Goal: Task Accomplishment & Management: Manage account settings

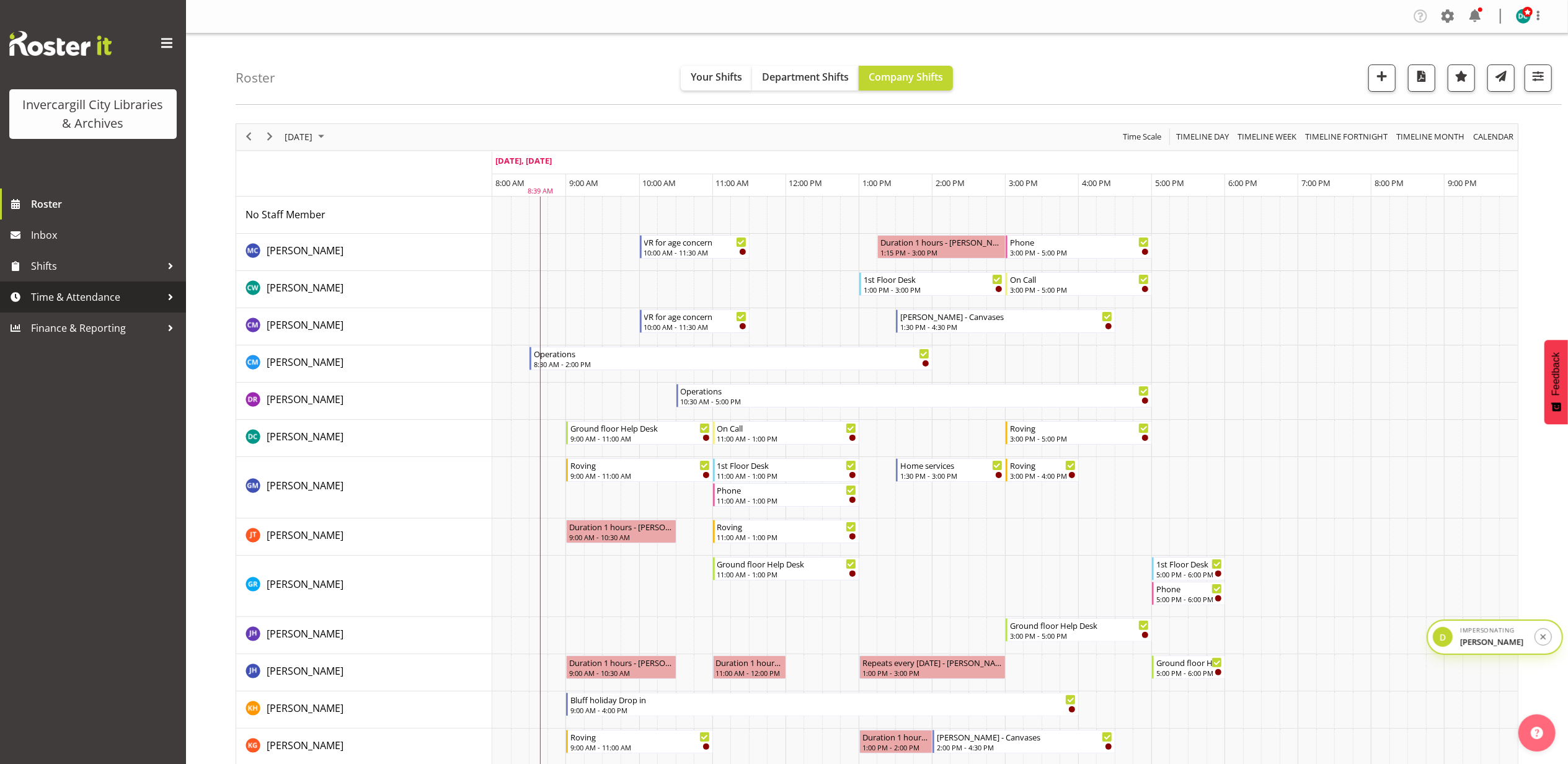
click at [104, 298] on span "Time & Attendance" at bounding box center [96, 297] width 130 height 19
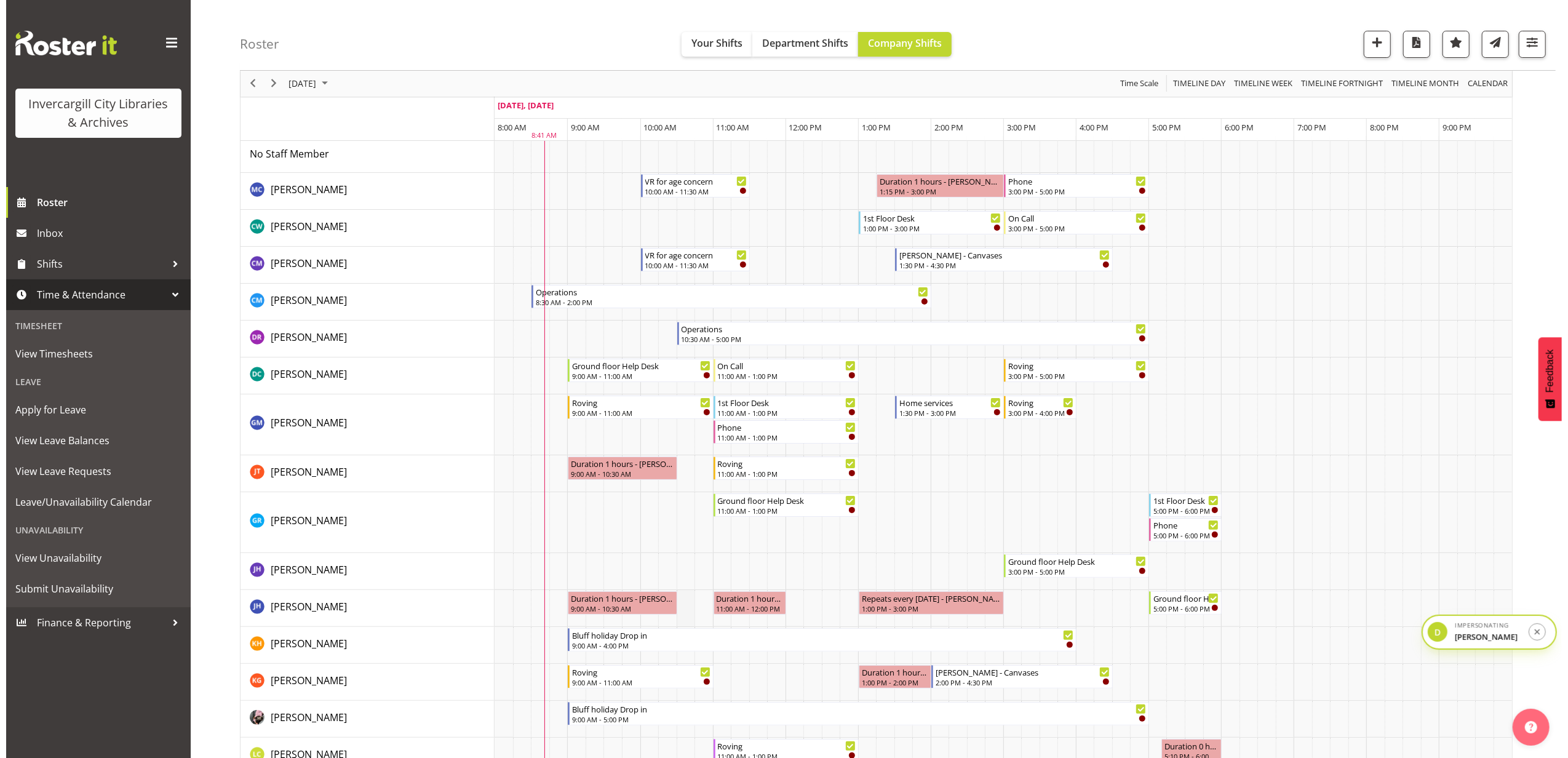
scroll to position [82, 0]
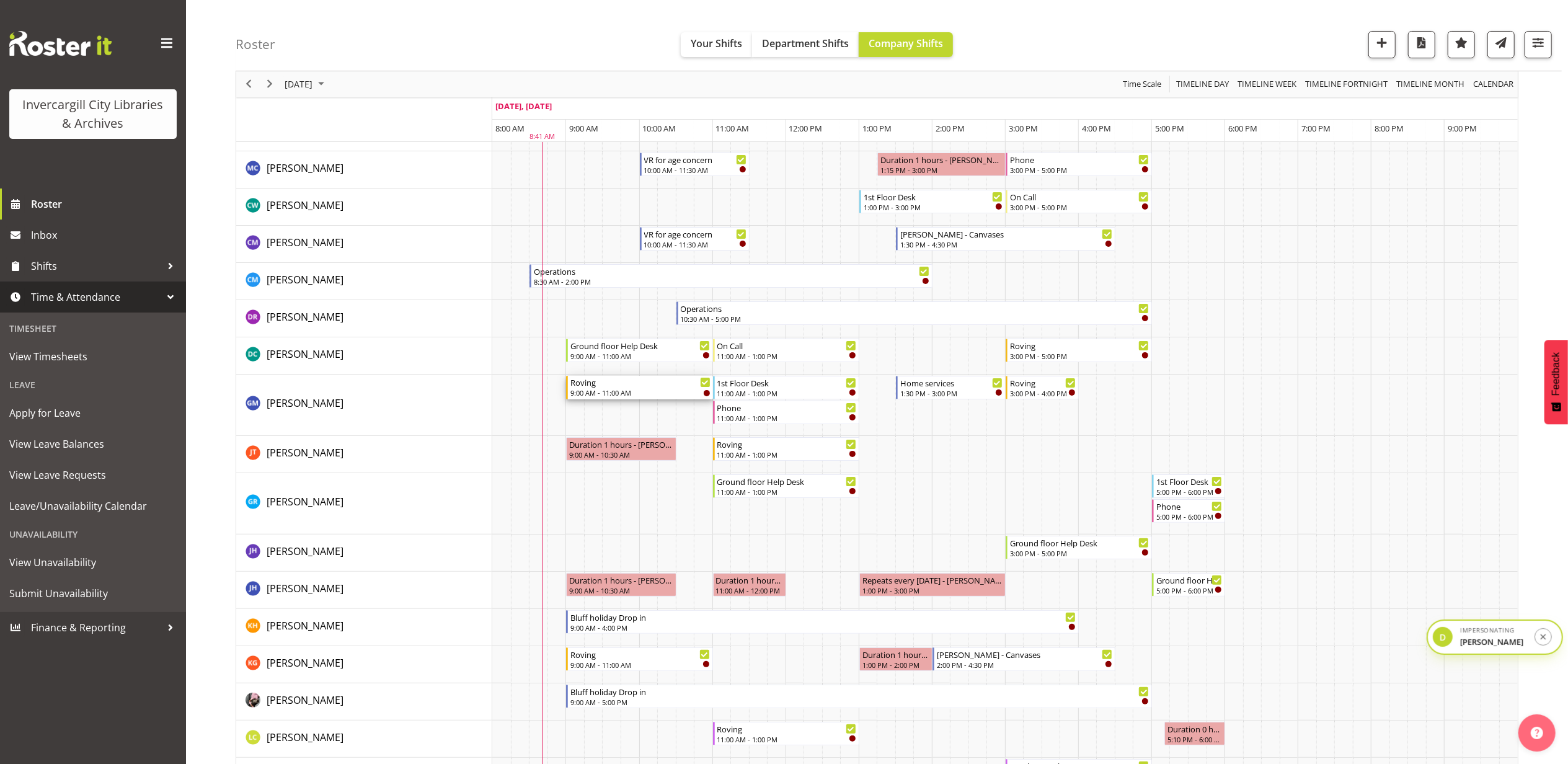
click at [629, 387] on div "Roving" at bounding box center [640, 381] width 140 height 13
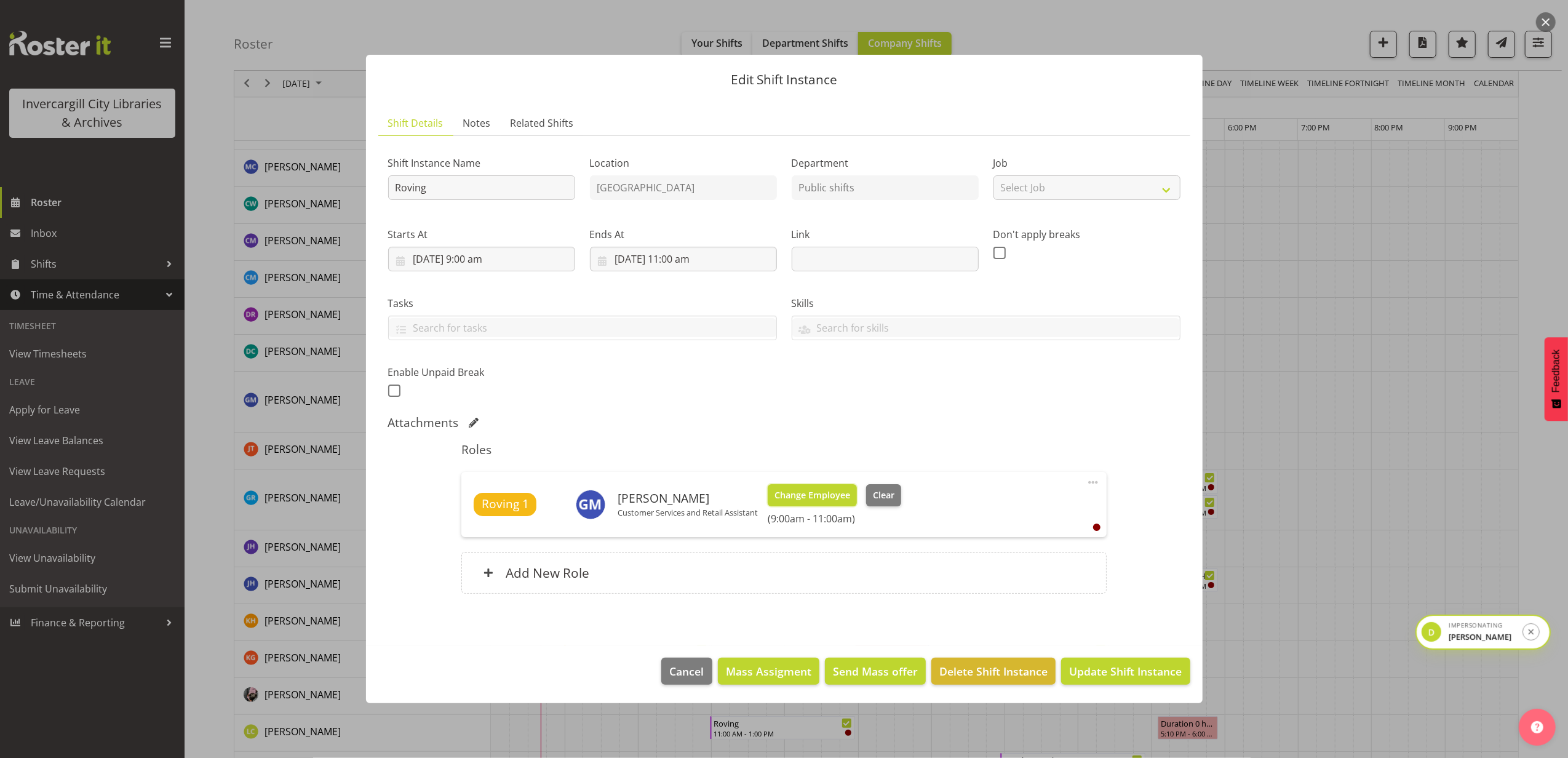
click at [819, 495] on span "Change Employee" at bounding box center [812, 495] width 76 height 13
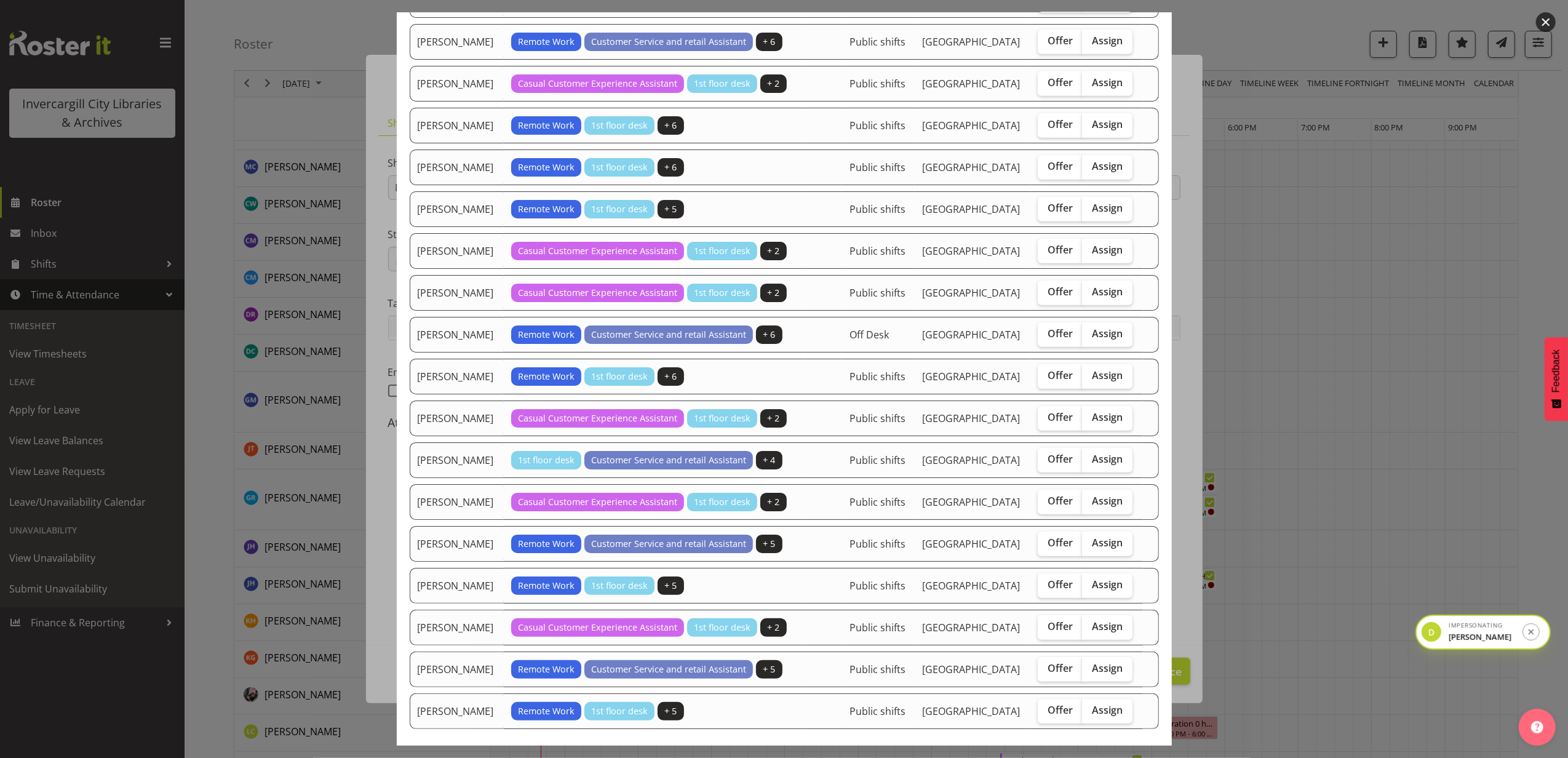
scroll to position [771, 0]
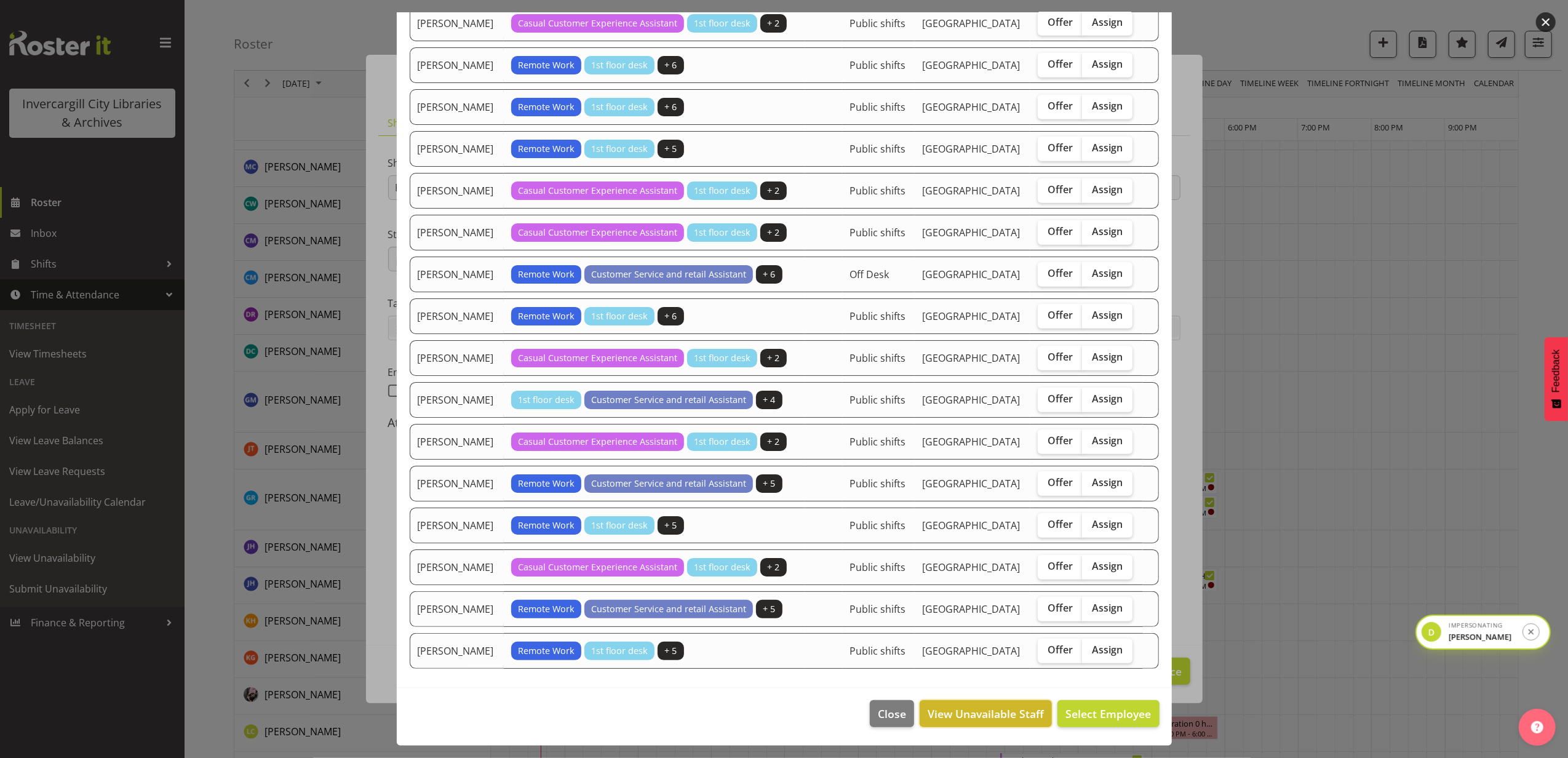
click at [982, 705] on span "View Unavailable Staff" at bounding box center [985, 713] width 116 height 16
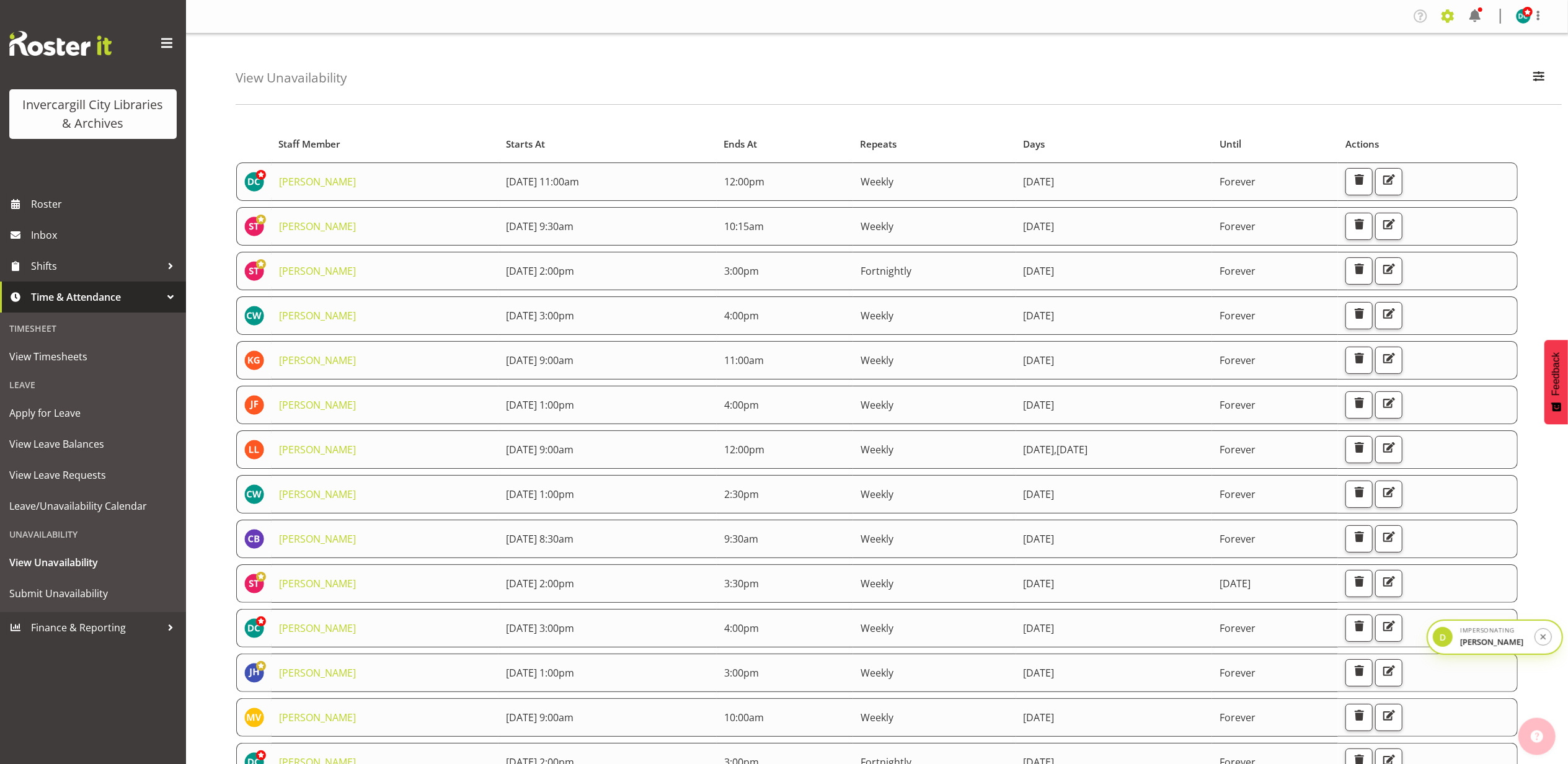
click at [1448, 20] on span at bounding box center [1448, 16] width 20 height 20
click at [1506, 104] on div "View Unavailability Search Search for a particular employee Showing current una…" at bounding box center [899, 69] width 1326 height 72
click at [1537, 72] on span "button" at bounding box center [1539, 76] width 16 height 16
click at [1402, 140] on input "text" at bounding box center [1459, 135] width 166 height 24
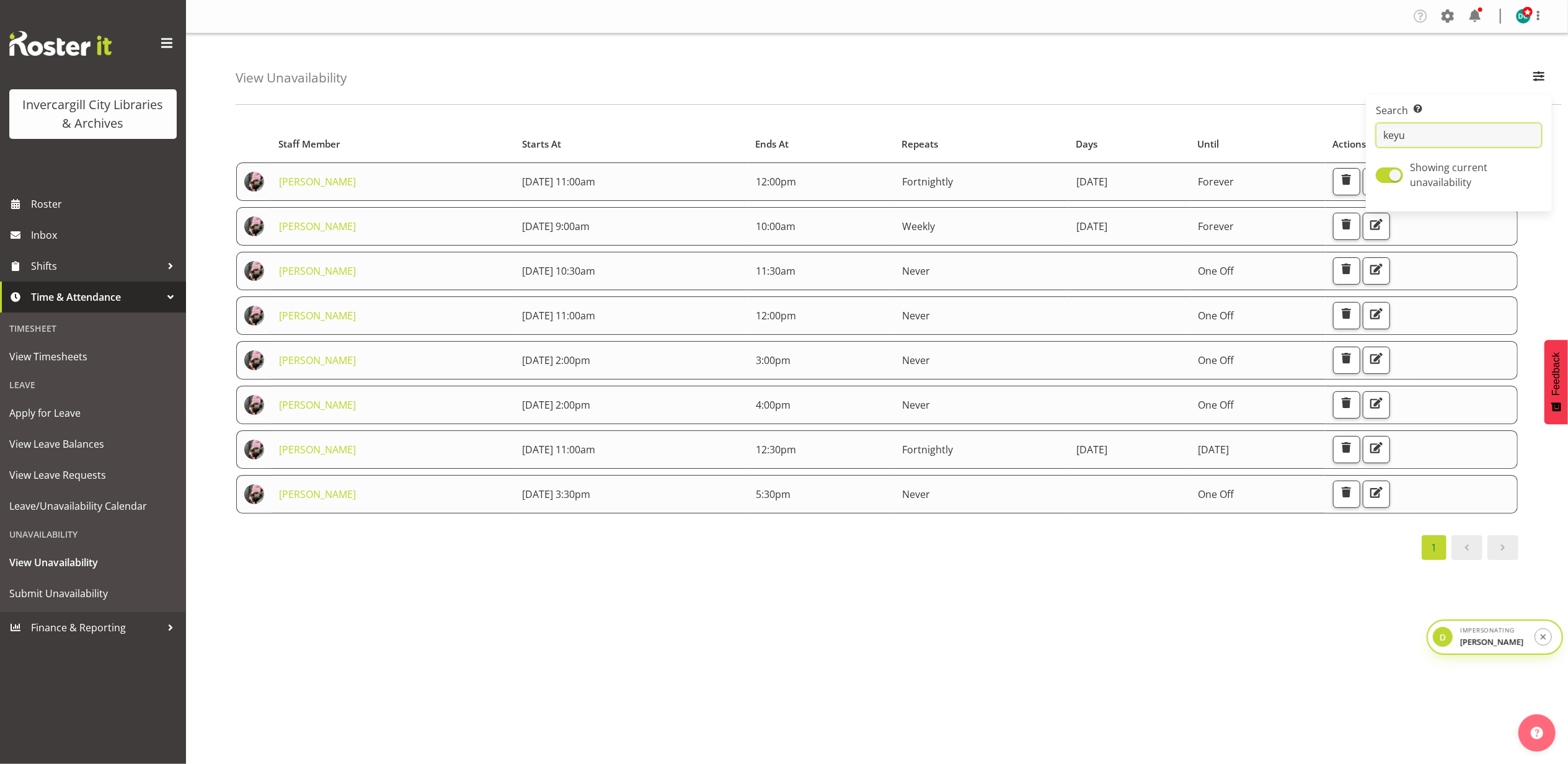
type input "keyu"
click at [862, 608] on div "Starts At Staff Member Starts At Ends At Repeats Days Until Actions Keyu Chen 2…" at bounding box center [901, 362] width 1332 height 496
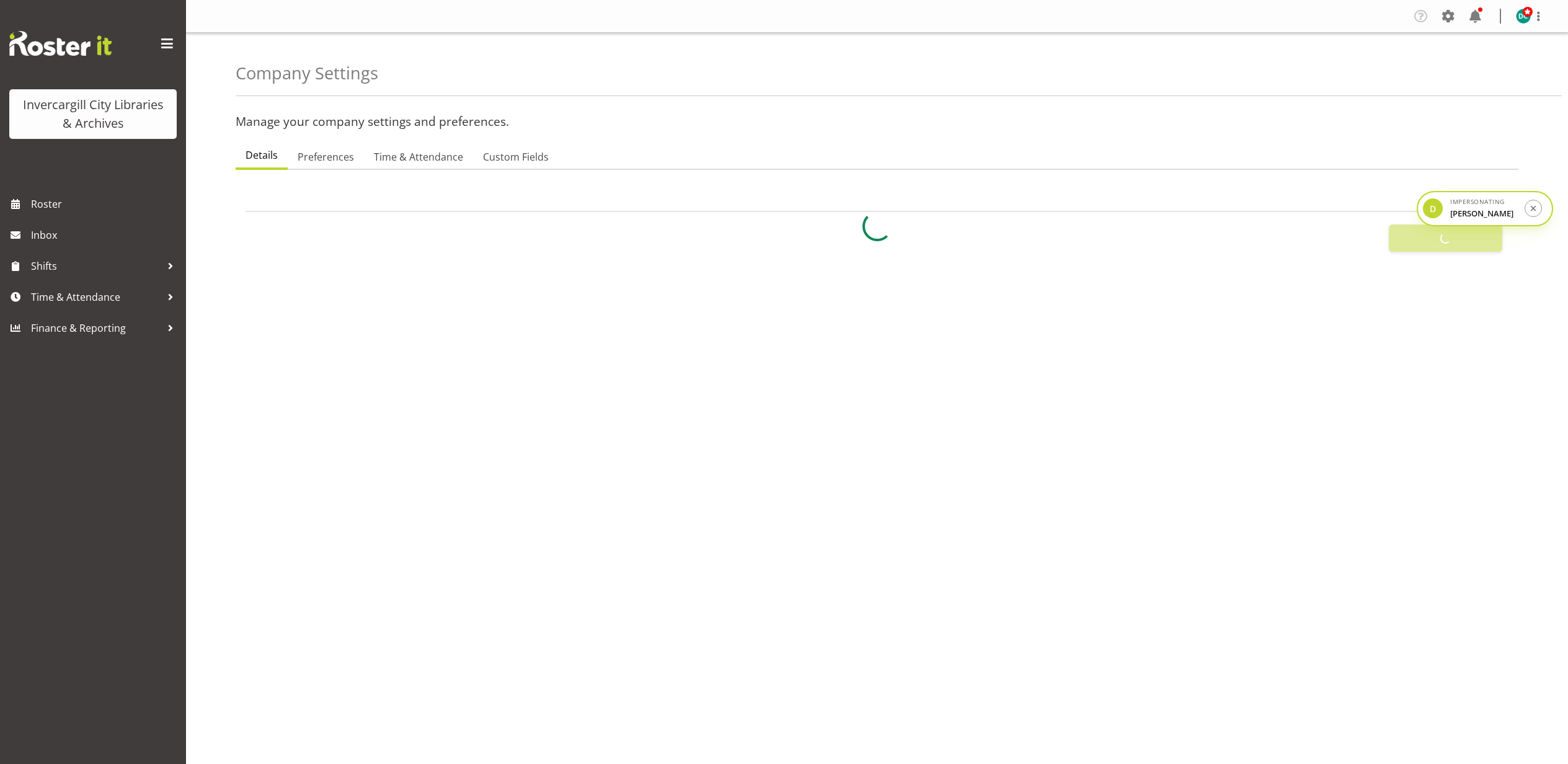
select select
select select "monday"
type input "08:00"
type input "22:00"
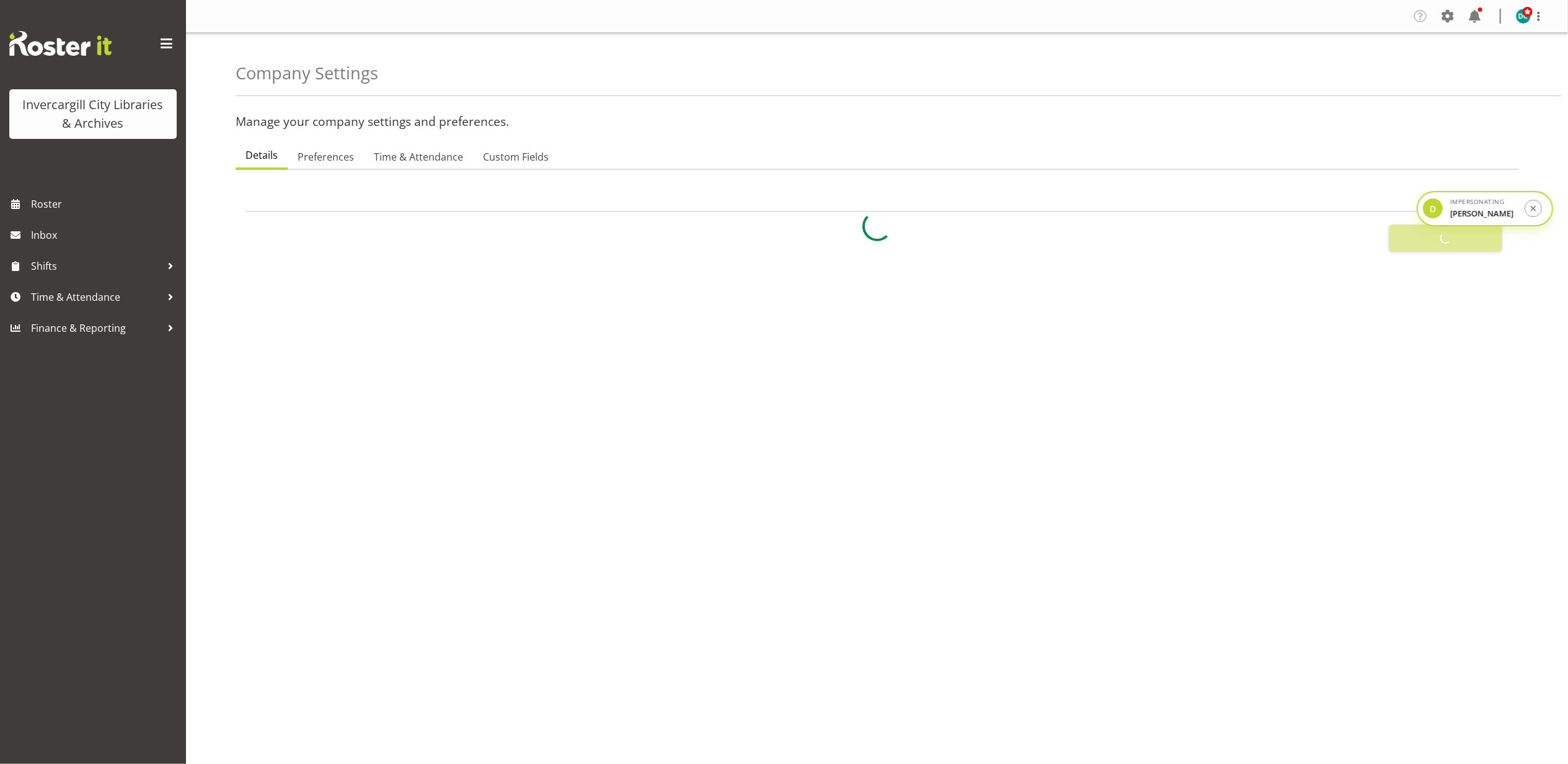
checkbox input "false"
checkbox input "true"
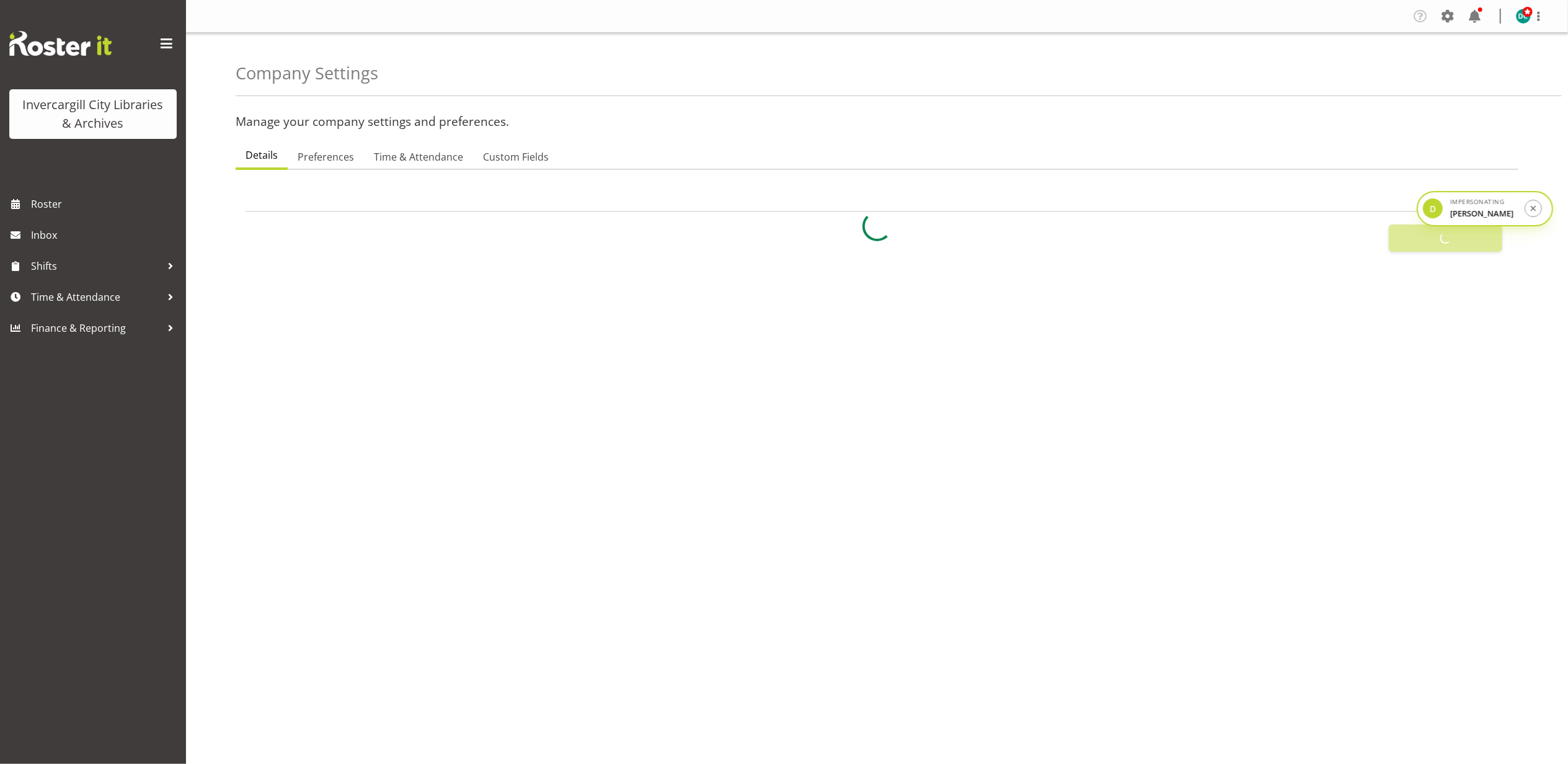
checkbox input "true"
checkbox input "false"
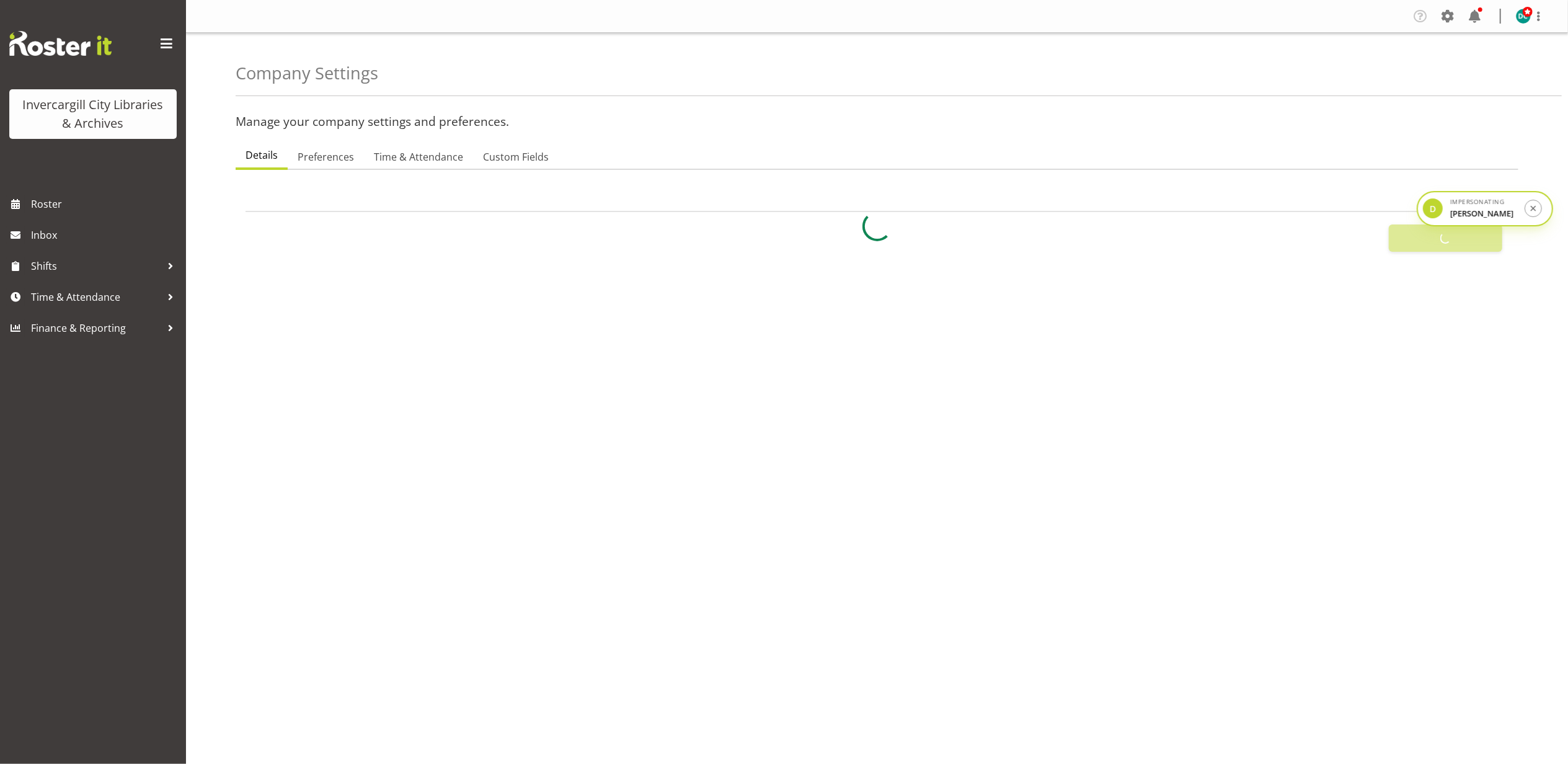
checkbox input "false"
checkbox input "true"
checkbox input "false"
checkbox input "true"
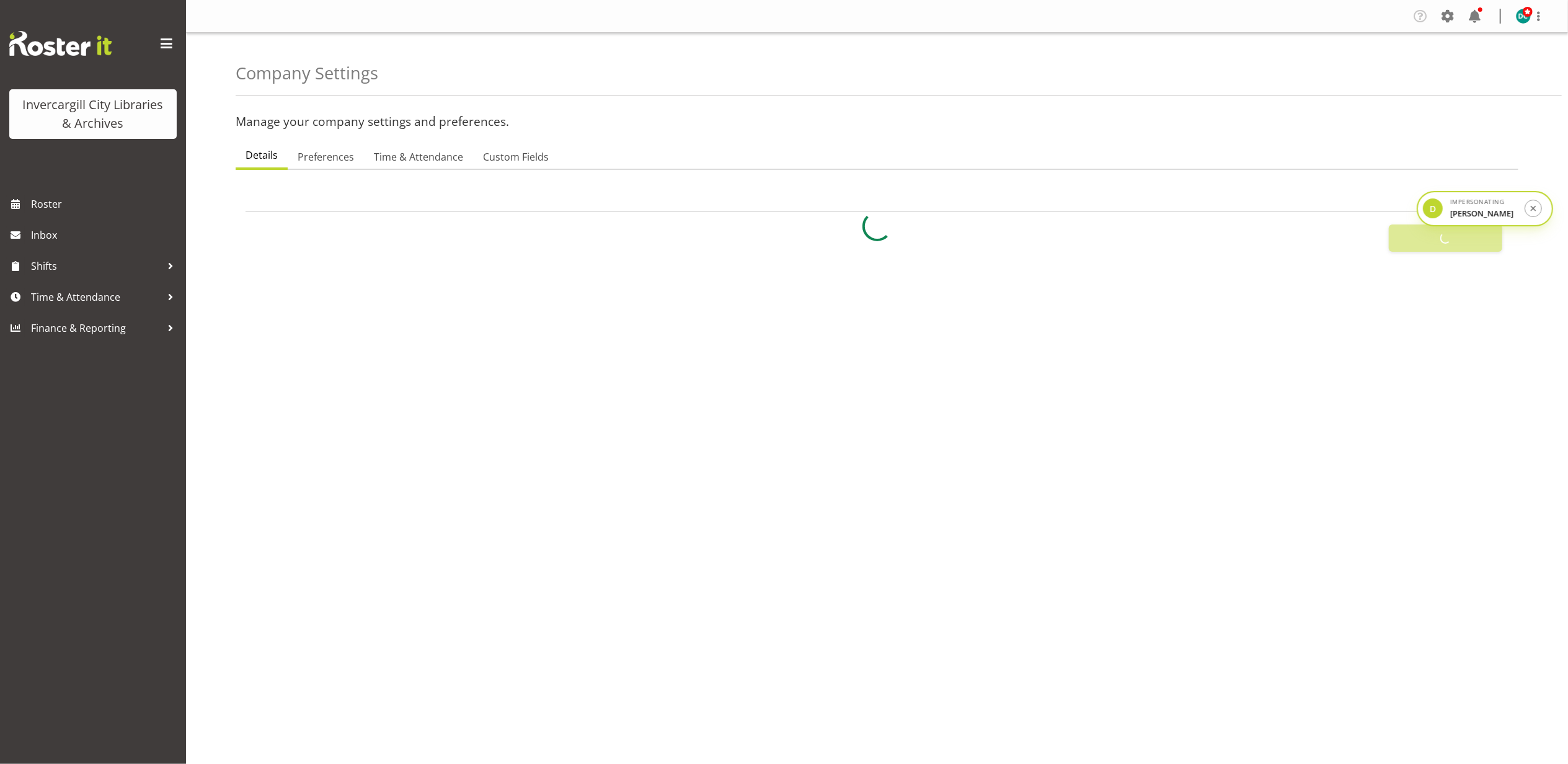
type input "24"
type input "0"
type input "24"
type input "12"
checkbox input "false"
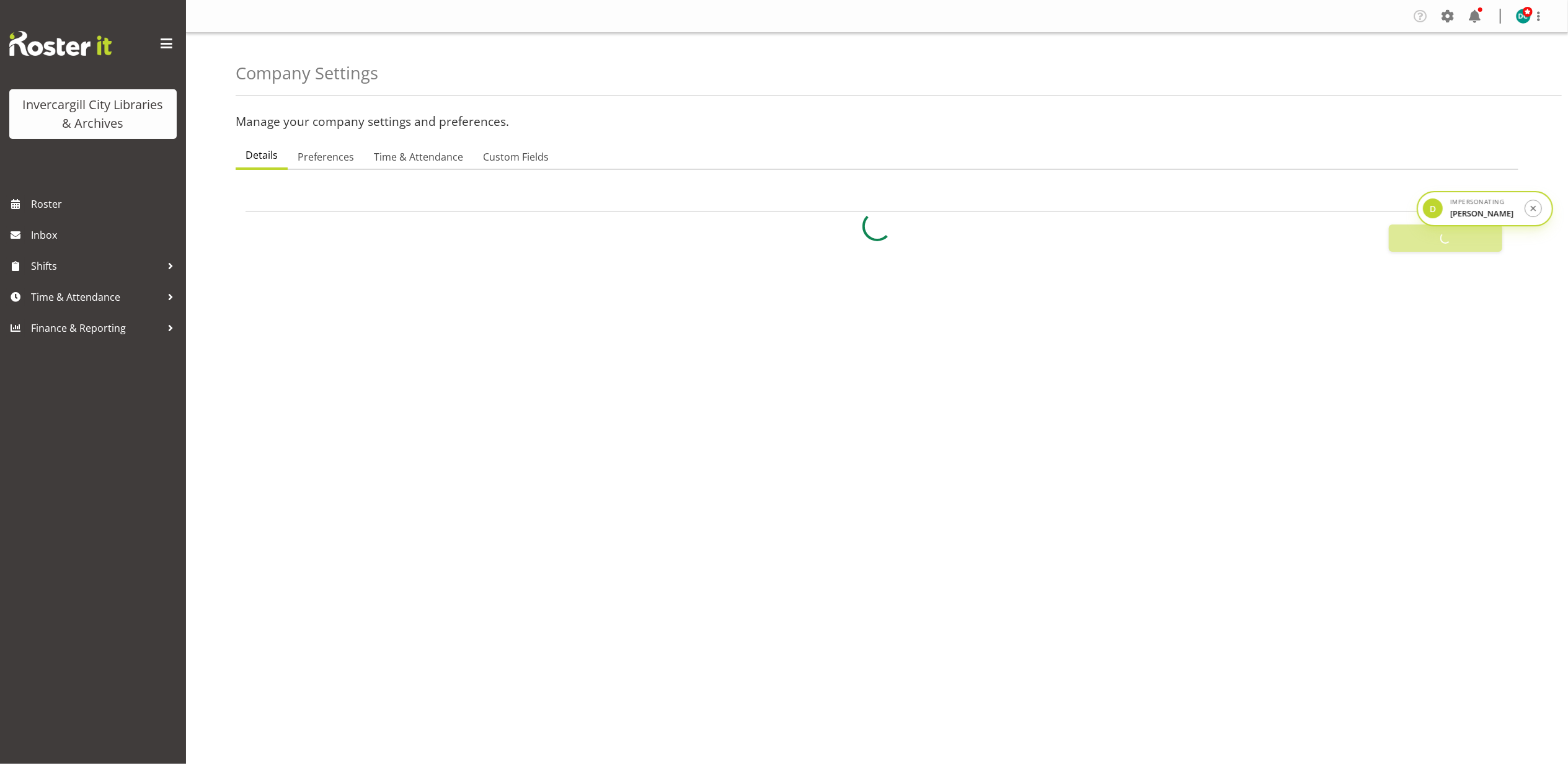
checkbox input "true"
select select "1_day_before"
type input "60"
checkbox input "true"
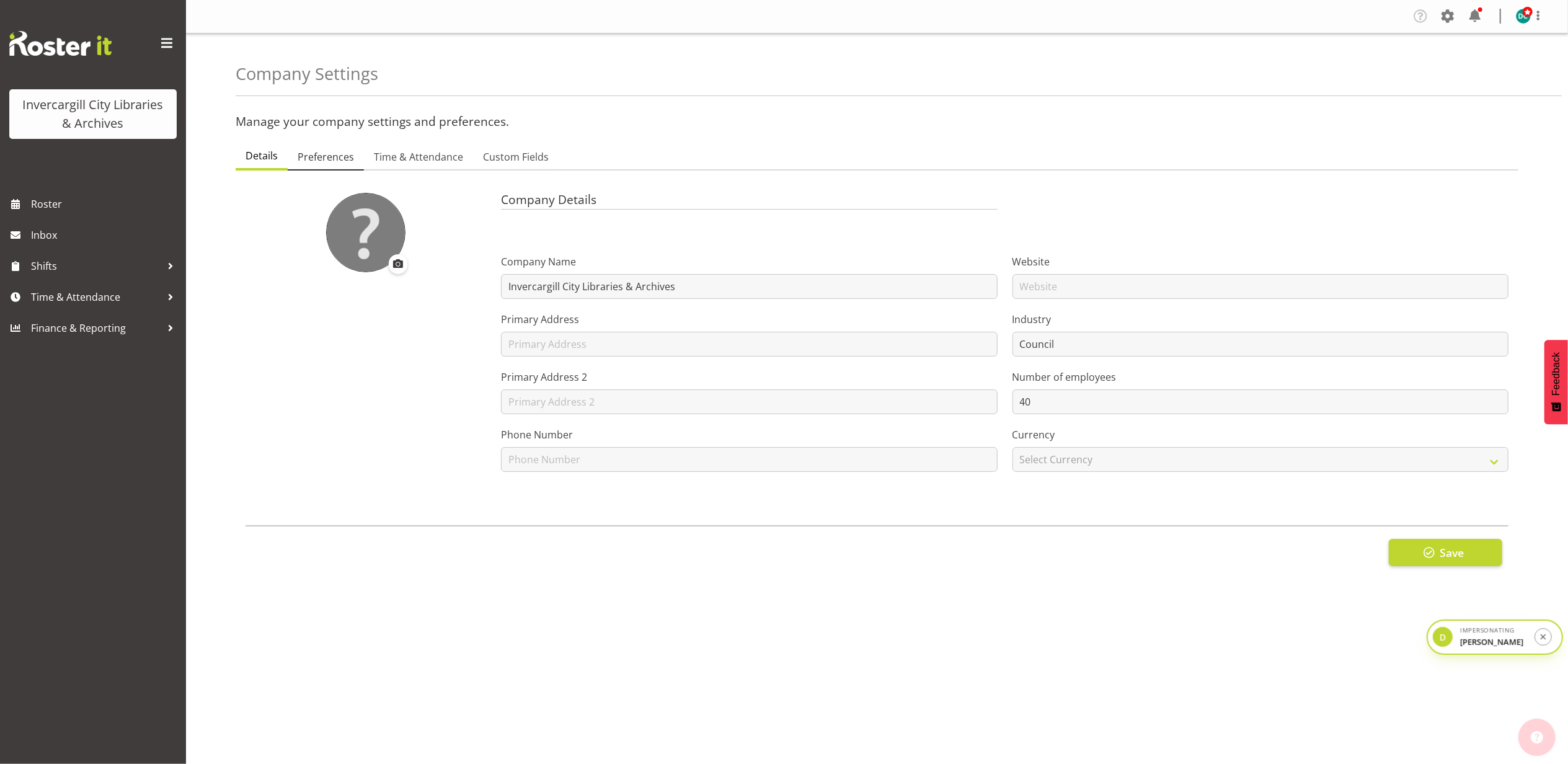
click at [303, 166] on link "Preferences" at bounding box center [326, 157] width 77 height 26
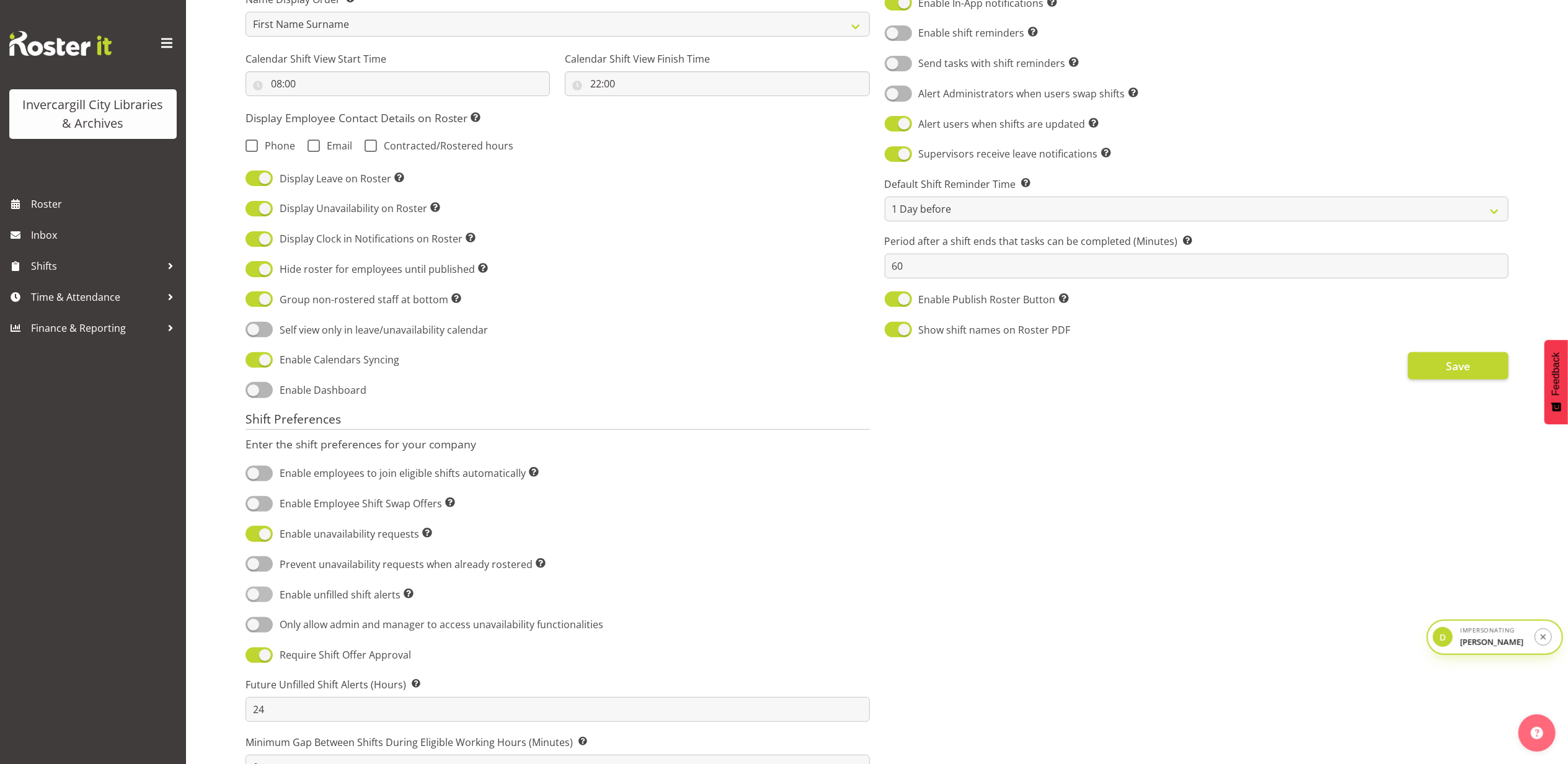
scroll to position [331, 0]
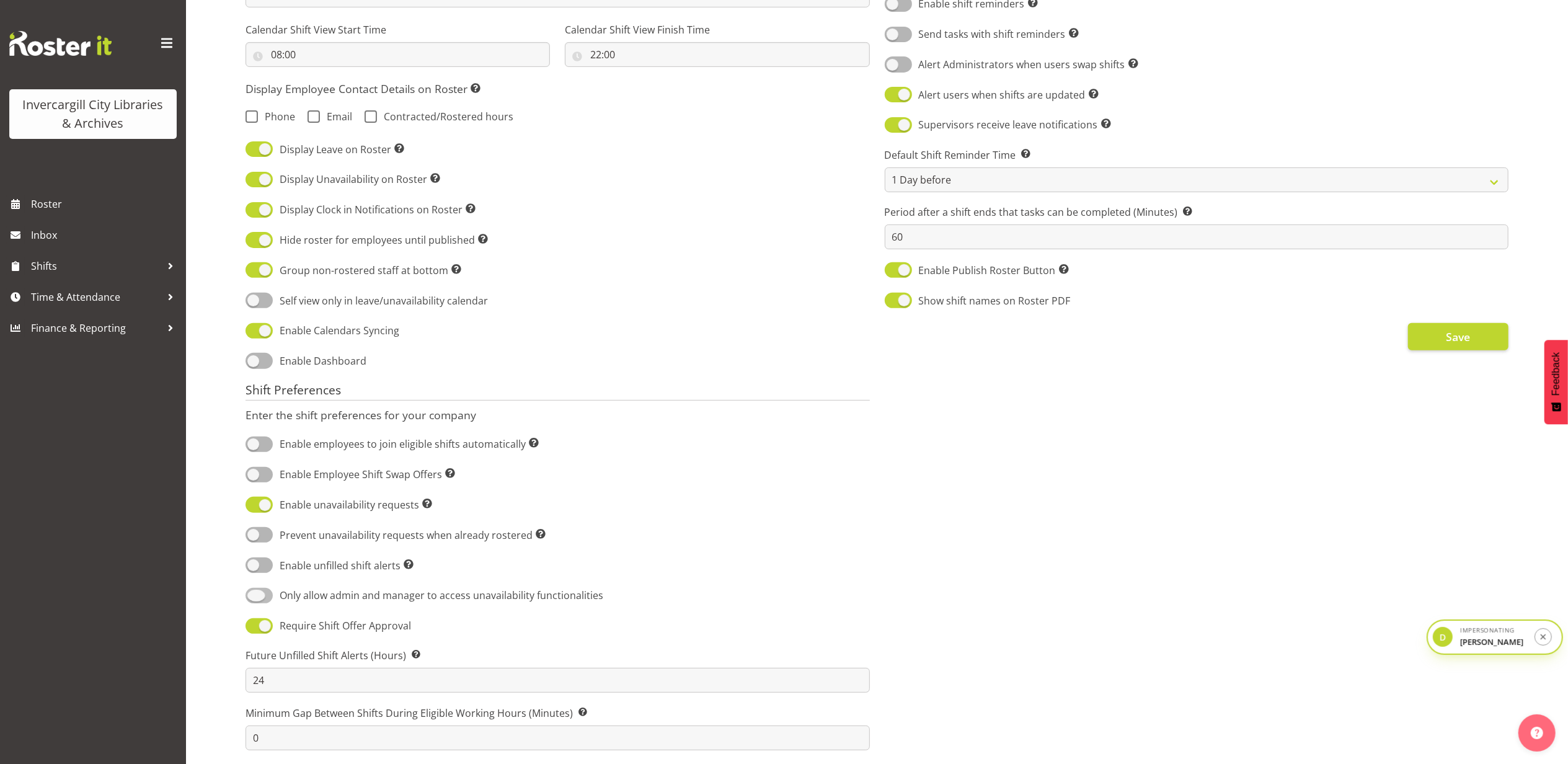
click at [265, 603] on span at bounding box center [259, 595] width 27 height 15
click at [253, 599] on input "Only allow admin and manager to access unavailability functionalities" at bounding box center [250, 596] width 8 height 8
checkbox input "true"
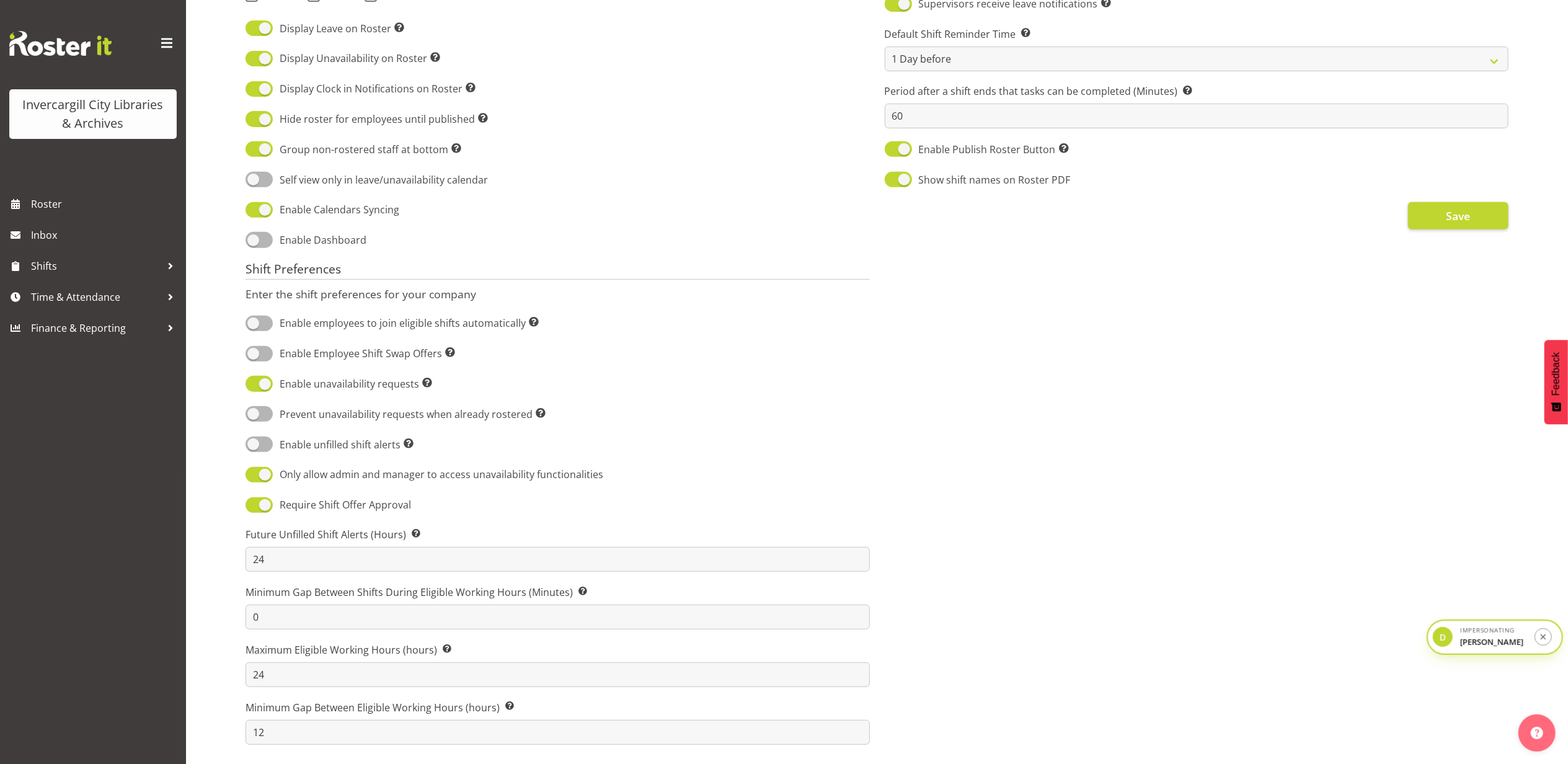
click at [1422, 215] on div "Communication Preferences Enter the communication preferences for your company …" at bounding box center [1197, 236] width 640 height 1030
click at [1438, 202] on button "Save" at bounding box center [1458, 215] width 100 height 27
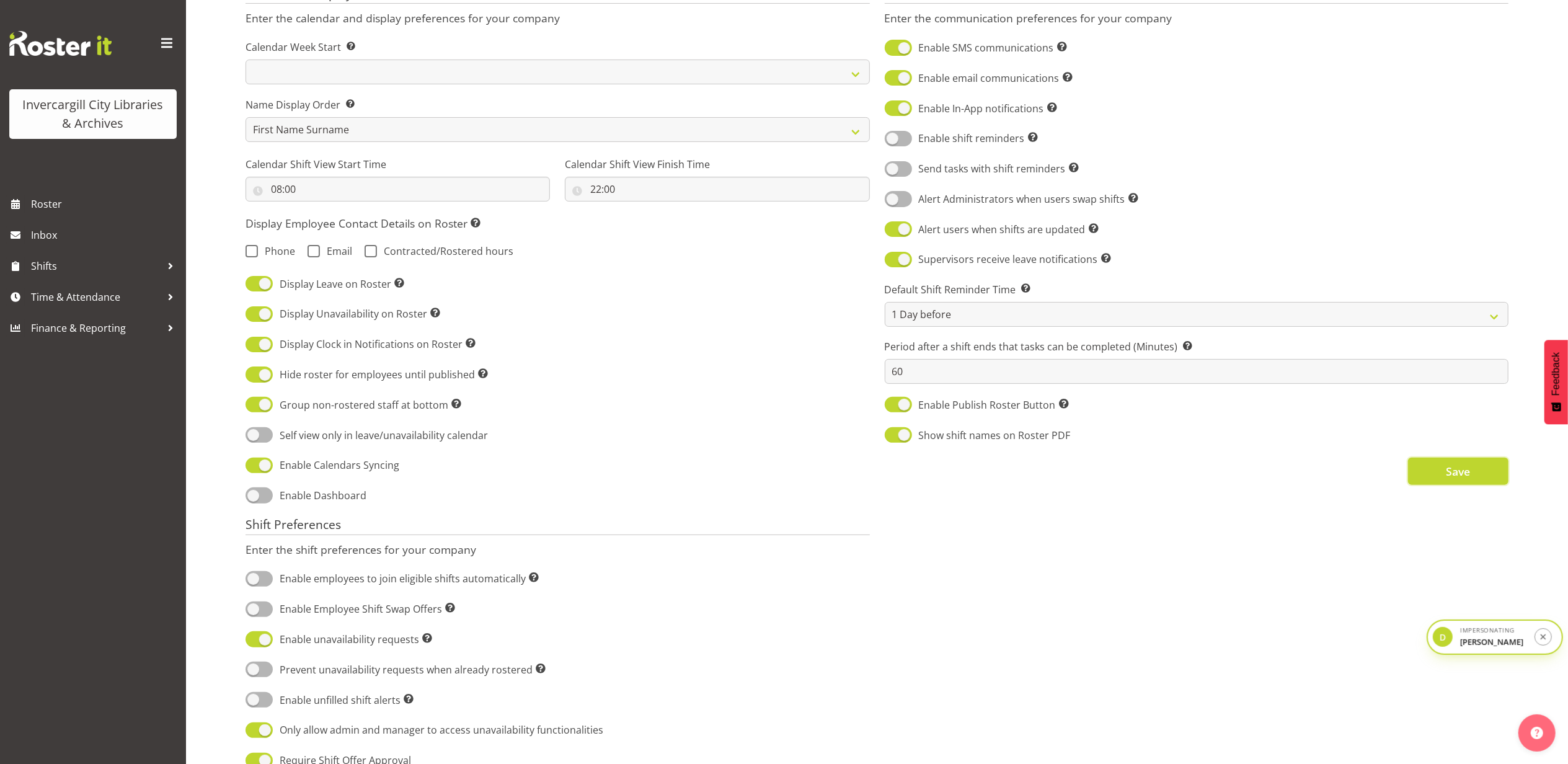
scroll to position [0, 0]
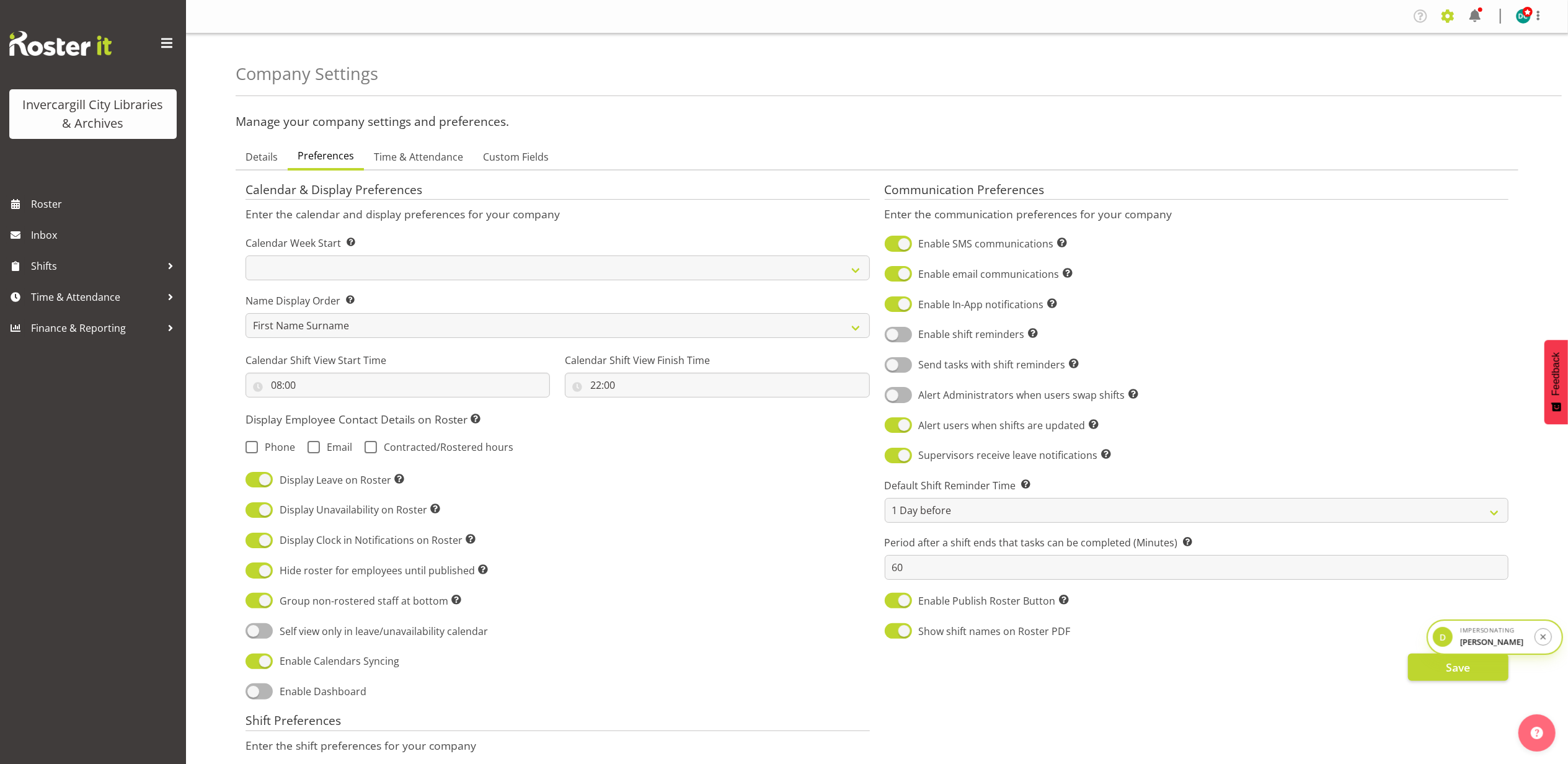
click at [1449, 15] on span at bounding box center [1448, 16] width 20 height 20
drag, startPoint x: 1385, startPoint y: 45, endPoint x: 1377, endPoint y: 50, distance: 9.4
click at [1385, 45] on link "Company Settings" at bounding box center [1372, 45] width 172 height 23
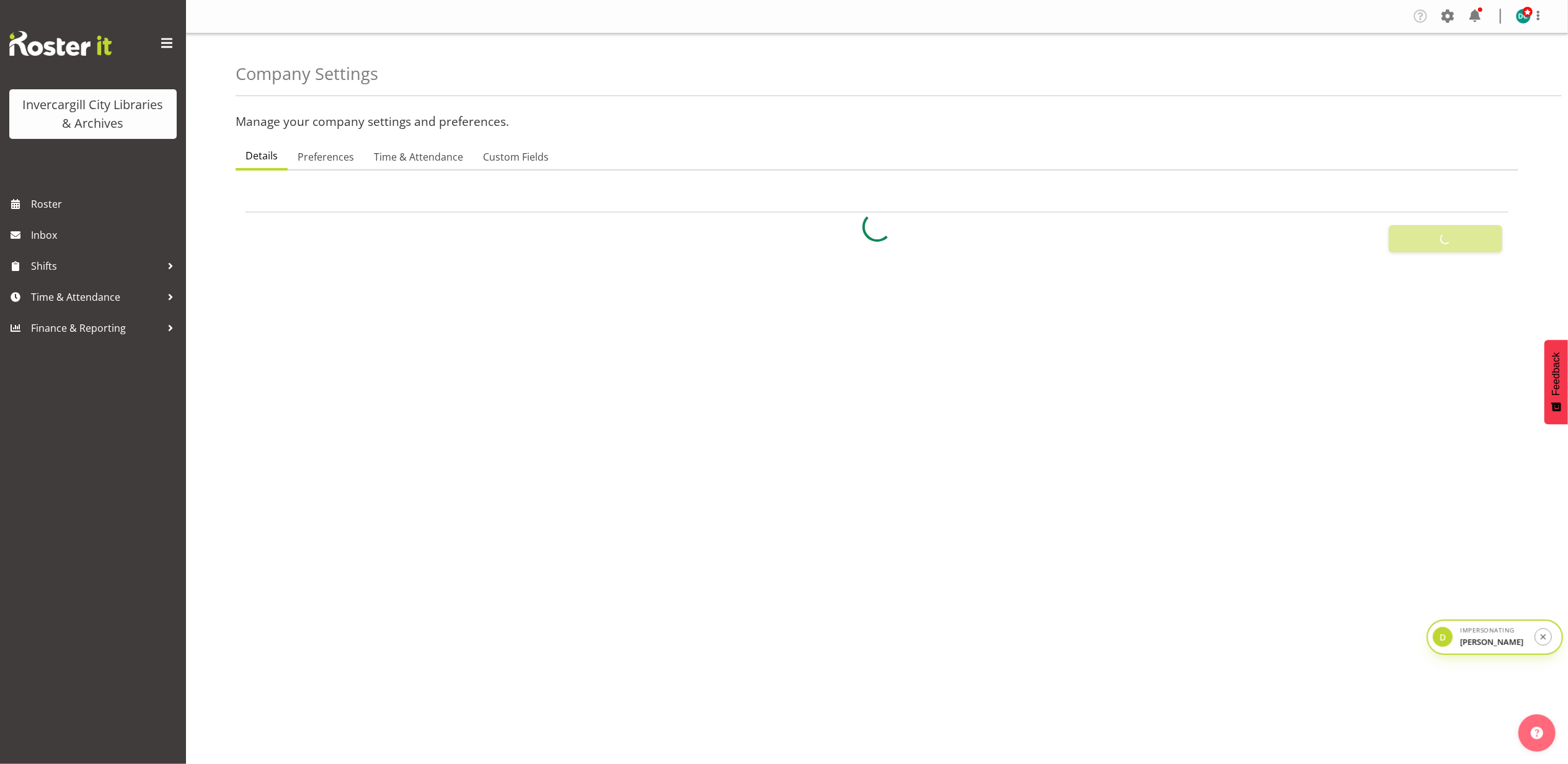
select select
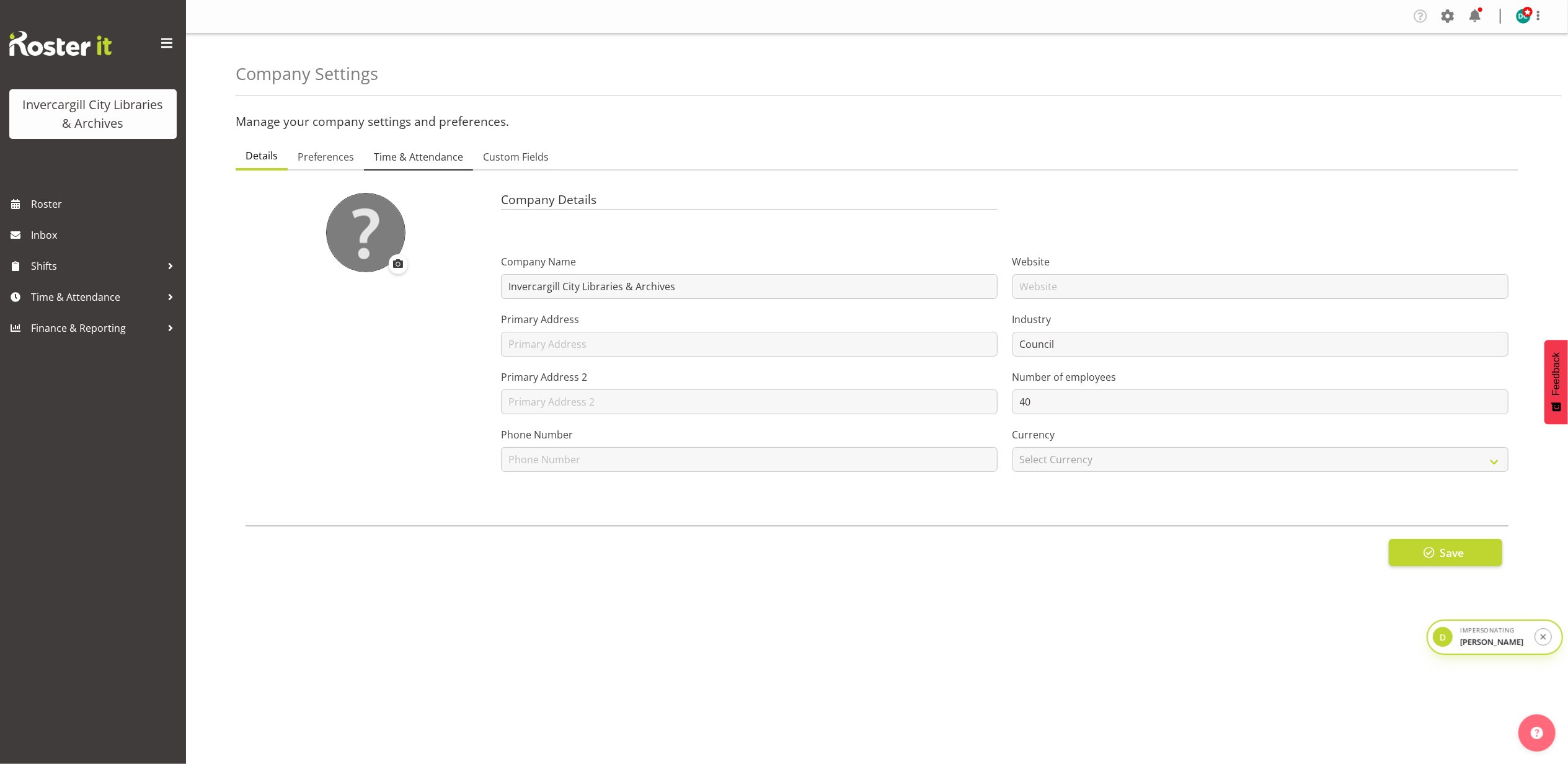
type input "8"
checkbox input "true"
type input "15"
select select "0"
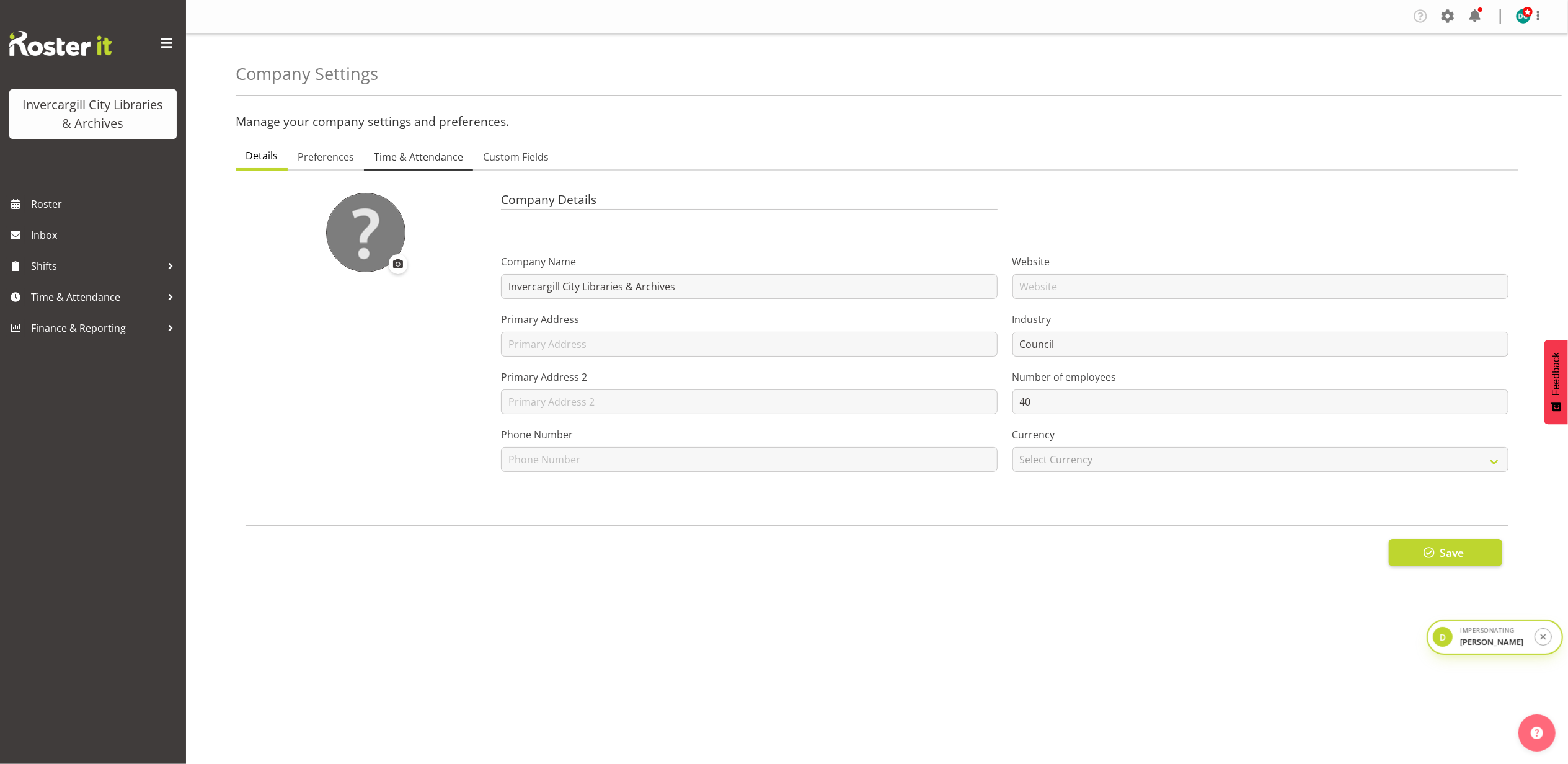
checkbox input "true"
click at [392, 151] on span "Time & Attendance" at bounding box center [418, 157] width 89 height 15
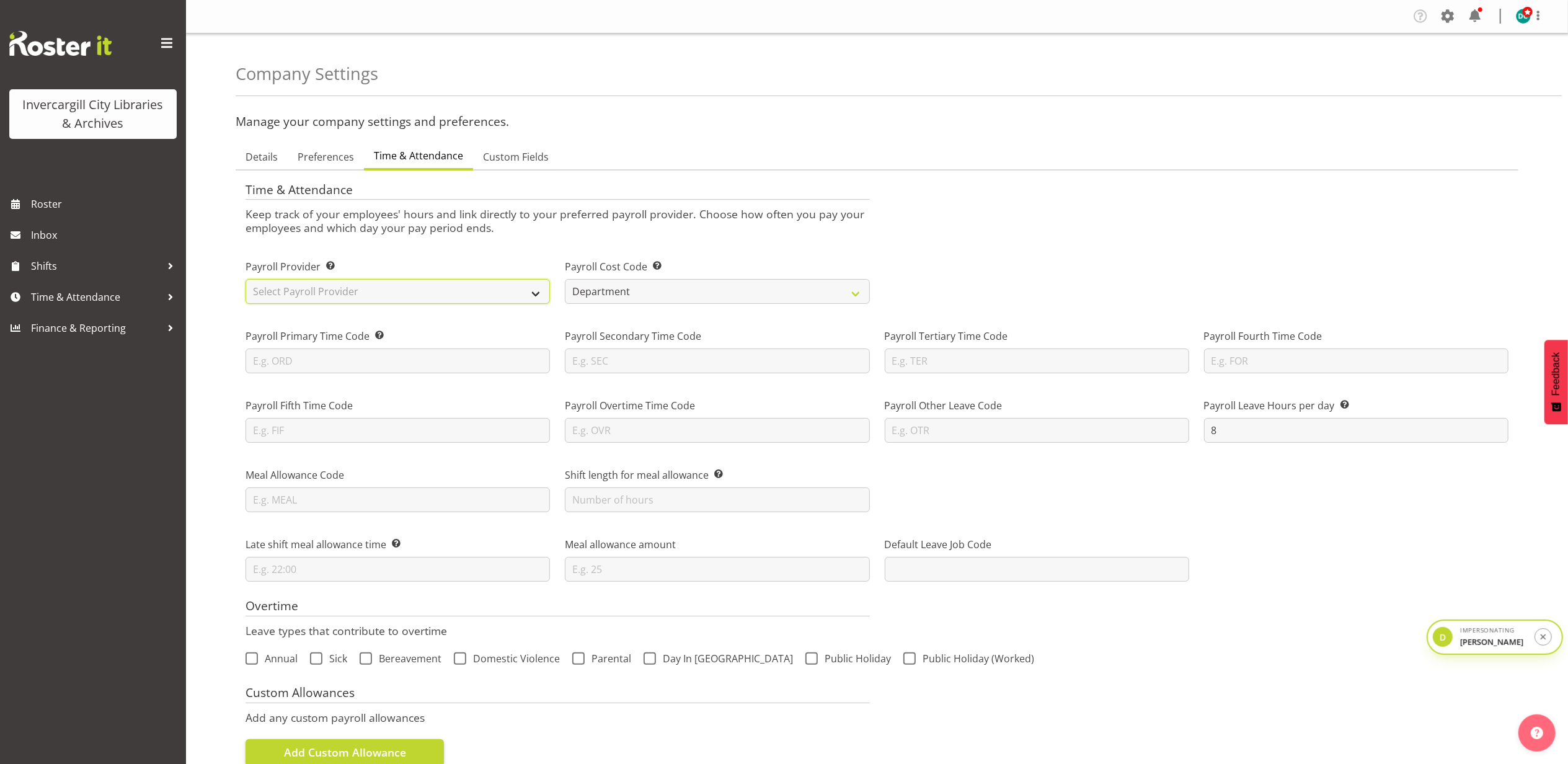
click at [325, 294] on select "Select Payroll Provider Smartly iPayroll Ace Payroll MYOB MYOB IMS Crystal Payr…" at bounding box center [398, 291] width 305 height 24
select select "tech-one"
click at [246, 279] on select "Select Payroll Provider Smartly iPayroll Ace Payroll MYOB MYOB IMS Crystal Payr…" at bounding box center [398, 291] width 305 height 24
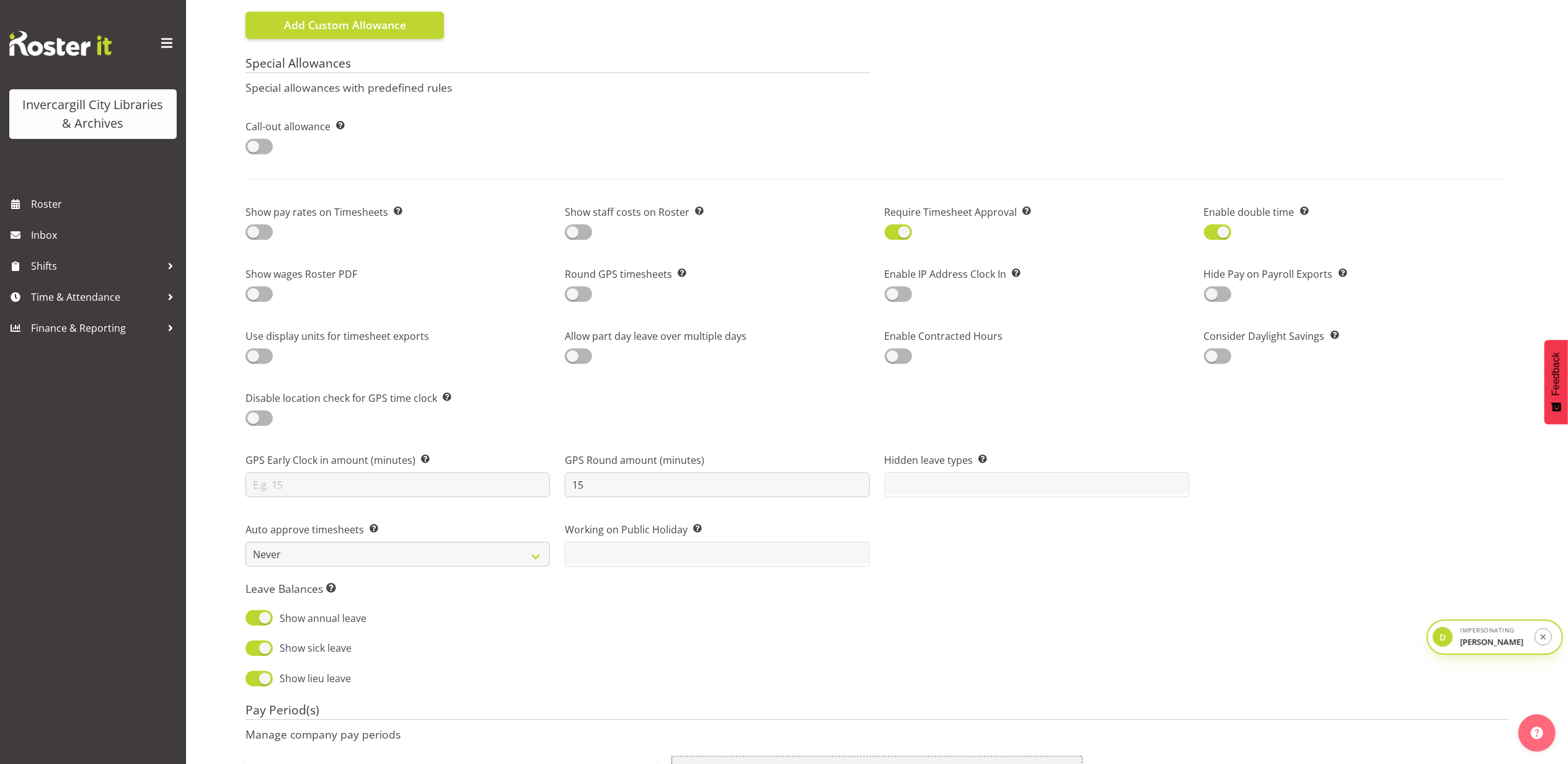
scroll to position [968, 0]
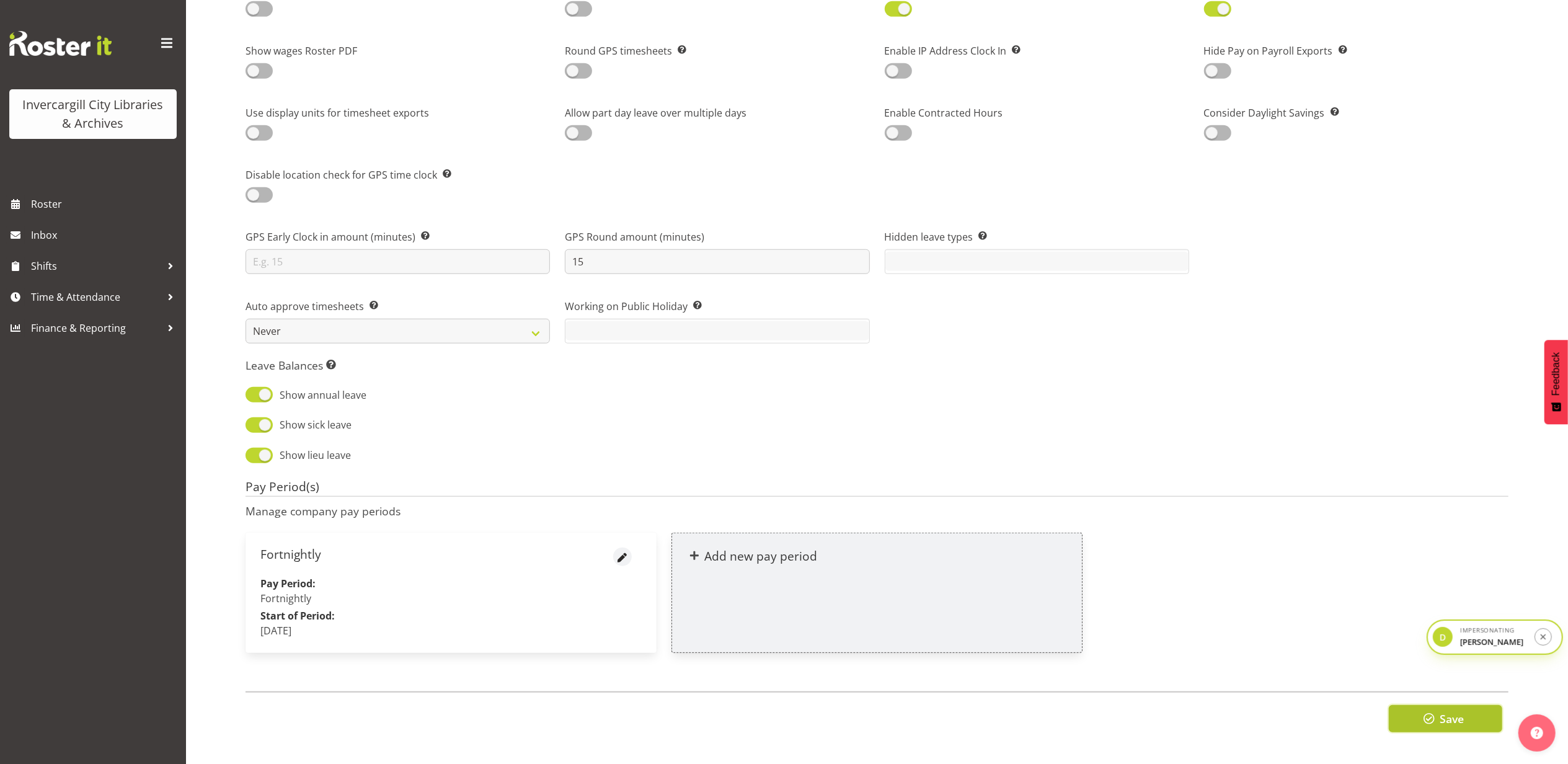
click at [1432, 710] on span "button" at bounding box center [1428, 718] width 16 height 16
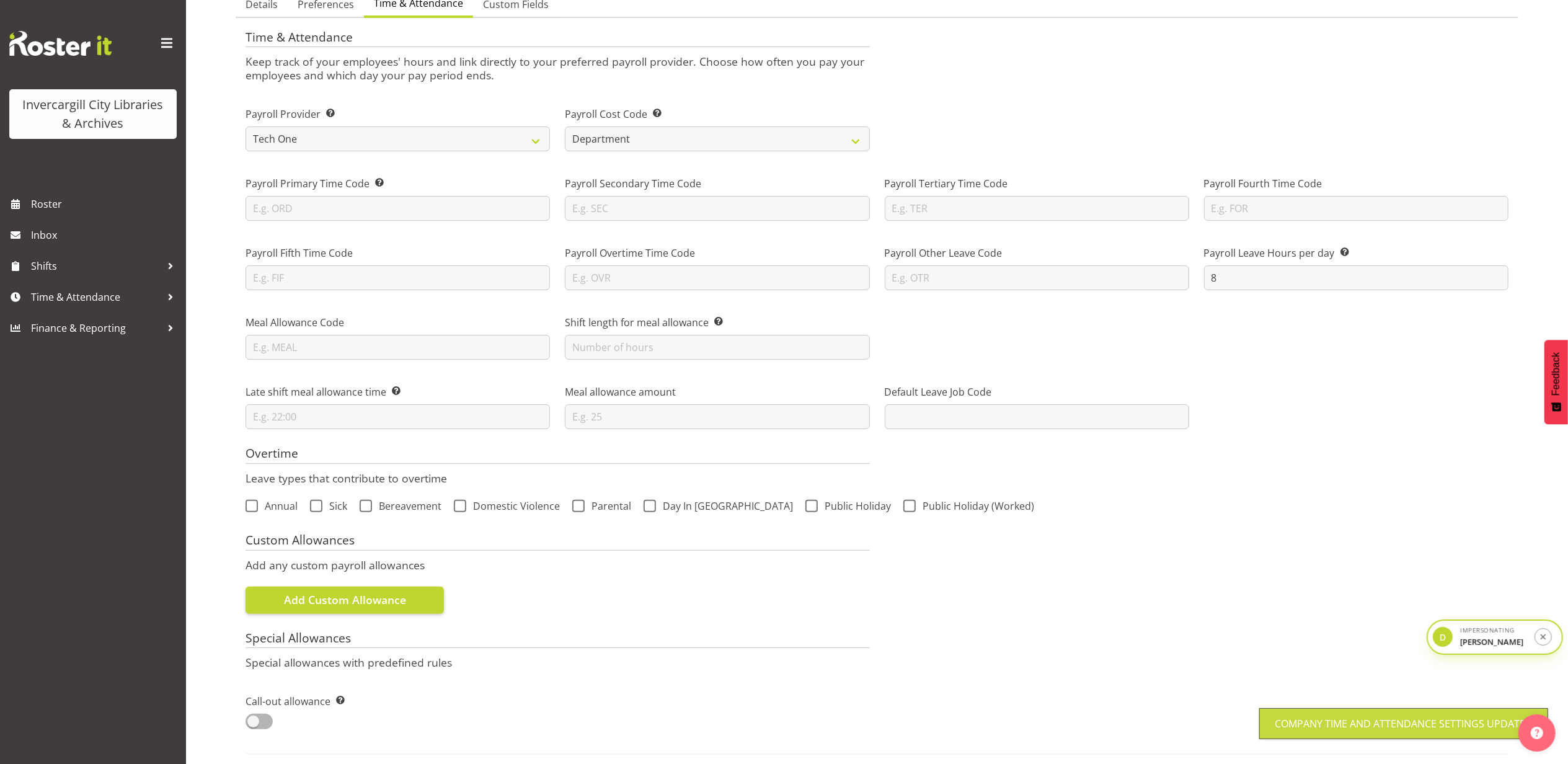
scroll to position [0, 0]
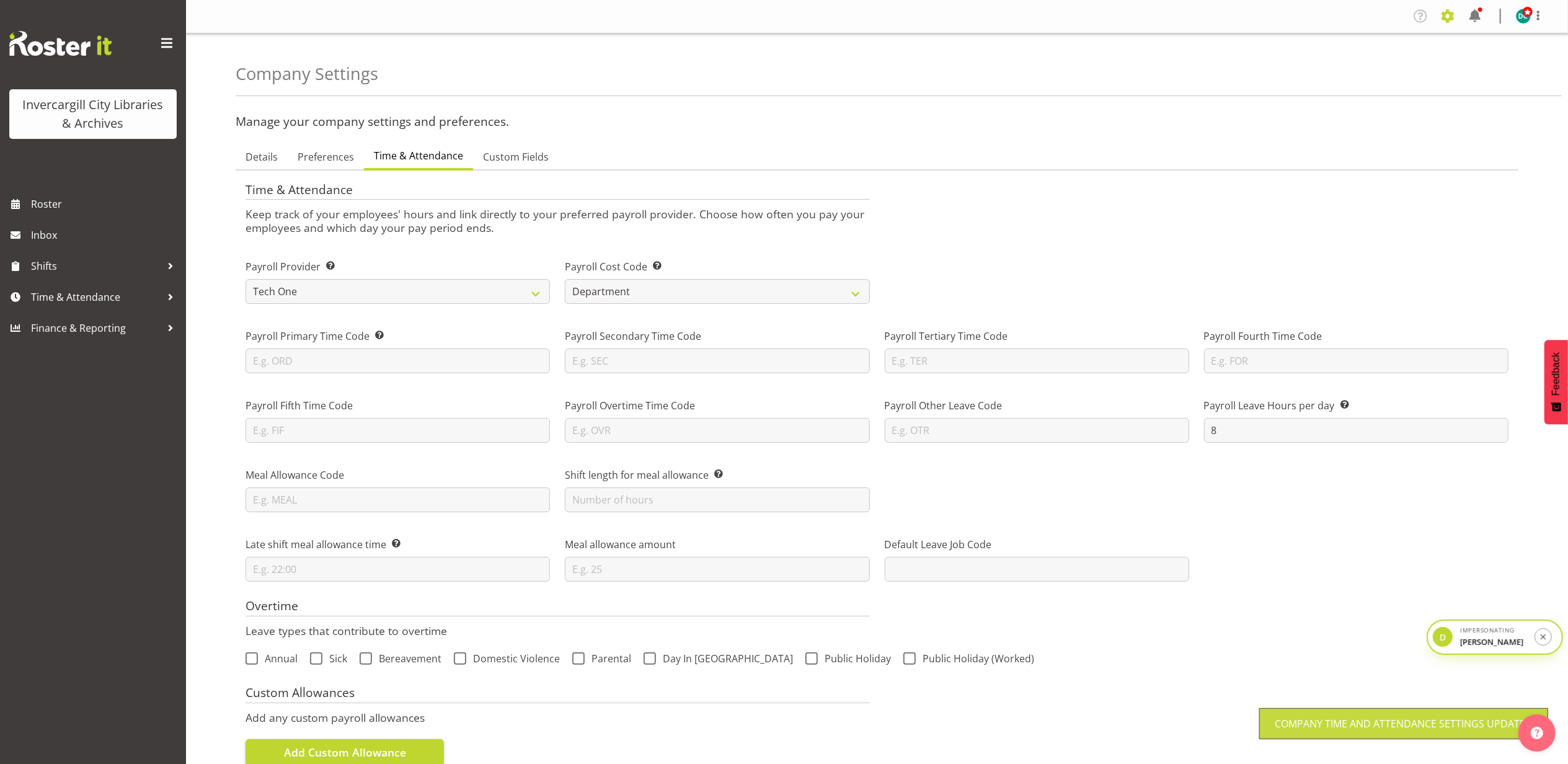
click at [1452, 20] on span at bounding box center [1448, 16] width 20 height 20
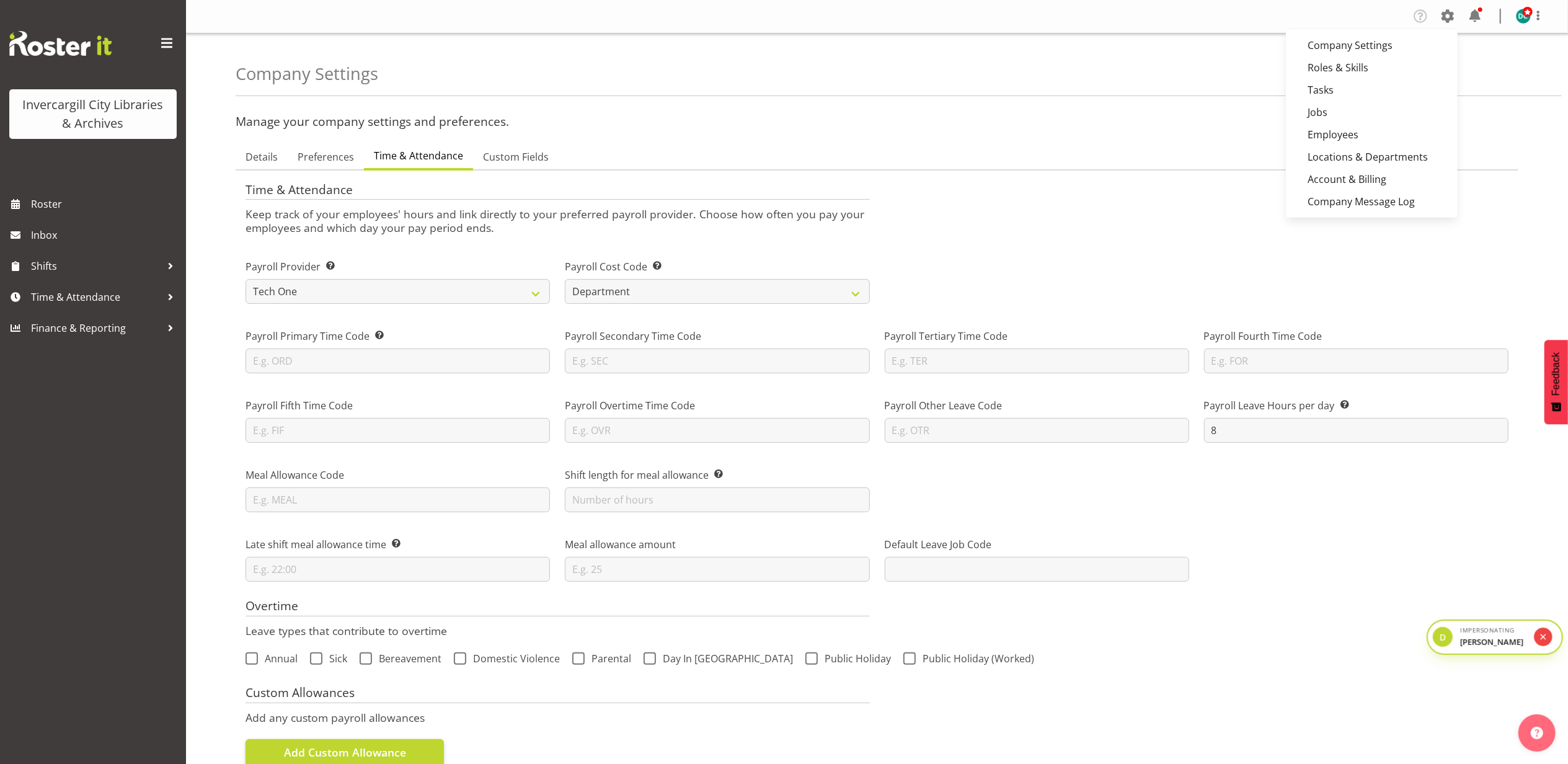
click at [1553, 637] on button "submit" at bounding box center [1543, 636] width 18 height 18
